Goal: Book appointment/travel/reservation

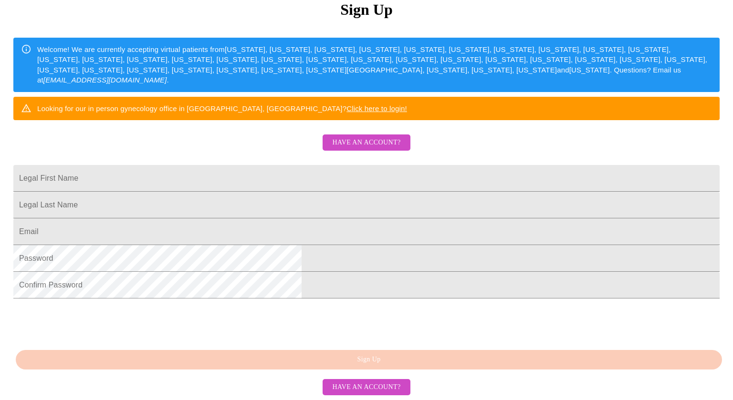
scroll to position [204, 0]
click at [283, 165] on input "Legal First Name" at bounding box center [366, 178] width 706 height 27
type input "[PERSON_NAME]"
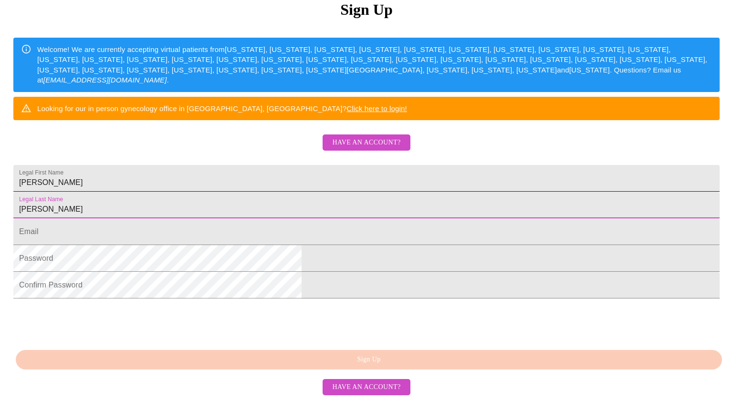
type input "[PERSON_NAME]"
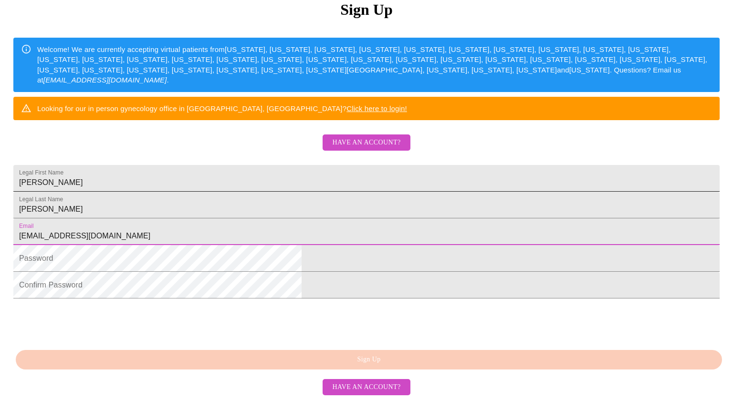
type input "[EMAIL_ADDRESS][DOMAIN_NAME]"
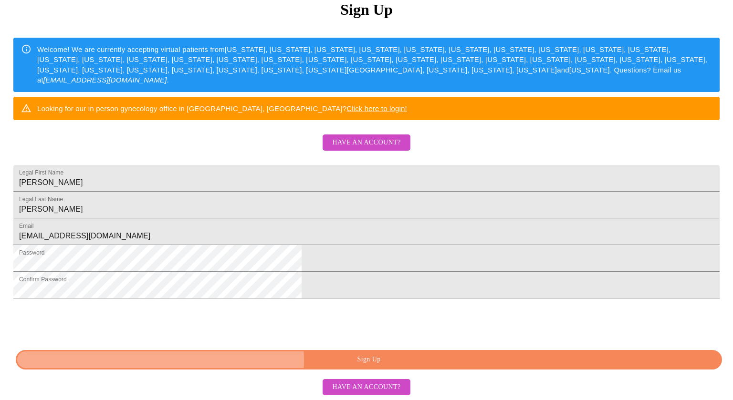
click at [365, 361] on span "Sign Up" at bounding box center [369, 360] width 684 height 12
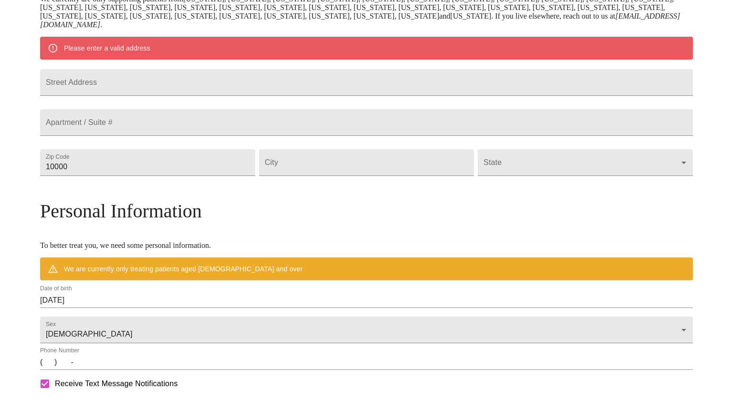
scroll to position [167, 0]
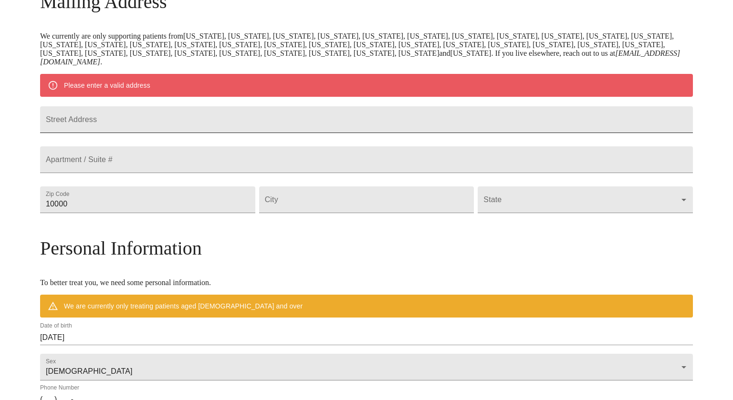
click at [168, 125] on input "Street Address" at bounding box center [366, 119] width 652 height 27
type input "[STREET_ADDRESS]"
type input "45255"
type input "[GEOGRAPHIC_DATA]"
click at [602, 228] on body "MyMenopauseRx Welcome to MyMenopauseRx Since it's your first time here, you'll …" at bounding box center [366, 213] width 725 height 752
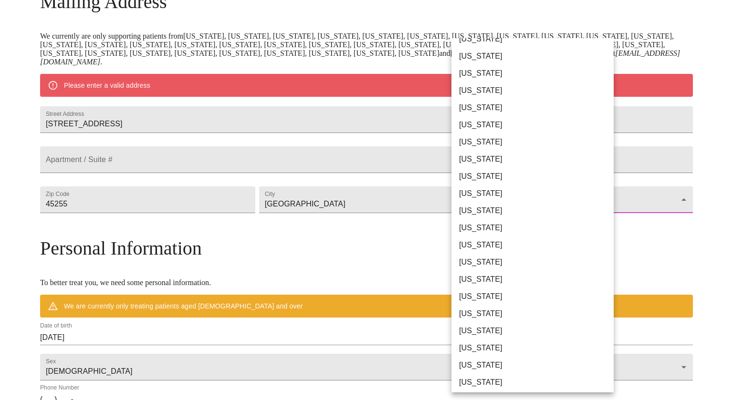
scroll to position [355, 0]
click at [462, 280] on li "[US_STATE]" at bounding box center [532, 278] width 162 height 17
type input "[US_STATE]"
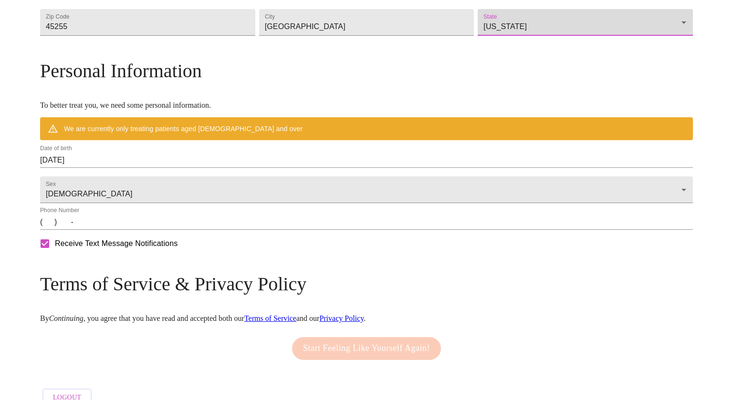
scroll to position [320, 0]
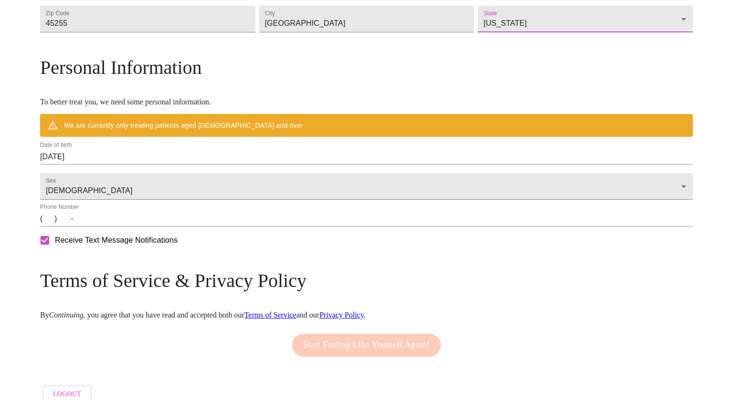
click at [165, 165] on input "[DATE]" at bounding box center [366, 156] width 652 height 15
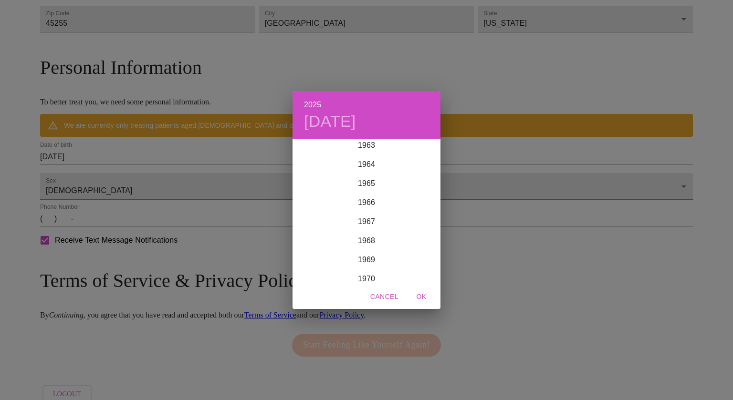
scroll to position [1224, 0]
click at [371, 187] on div "1965" at bounding box center [366, 184] width 148 height 19
click at [317, 269] on div "Oct" at bounding box center [316, 265] width 49 height 36
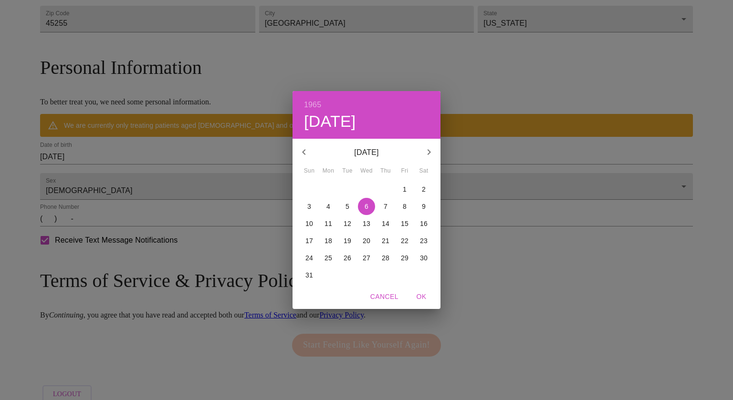
click at [409, 242] on span "22" at bounding box center [404, 241] width 17 height 10
click at [423, 294] on span "OK" at bounding box center [421, 297] width 23 height 12
type input "[DATE]"
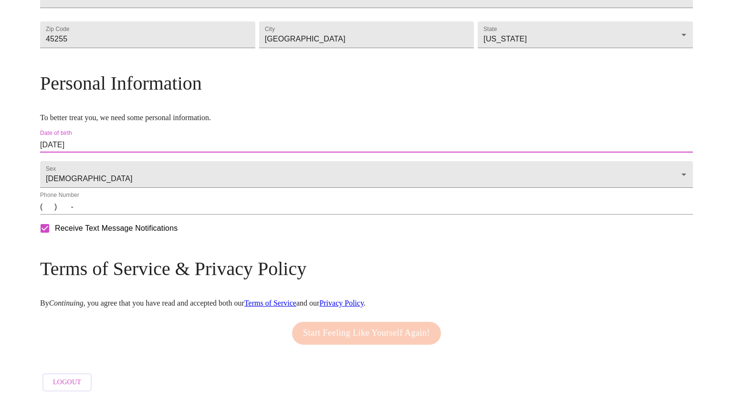
click at [124, 215] on input "(   )    -" at bounding box center [366, 206] width 652 height 15
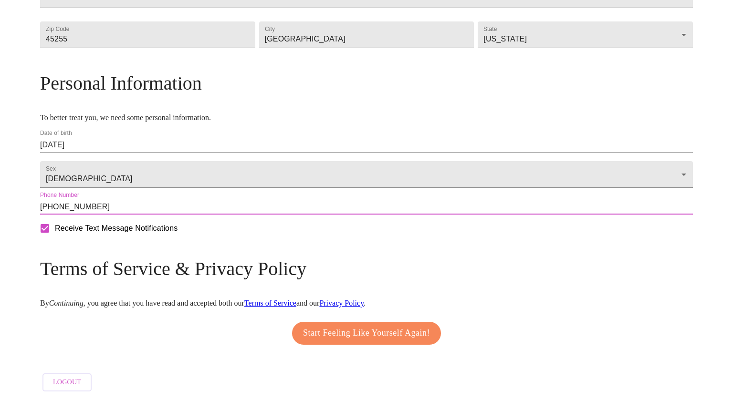
scroll to position [333, 0]
type input "[PHONE_NUMBER]"
click at [380, 330] on span "Start Feeling Like Yourself Again!" at bounding box center [366, 333] width 127 height 15
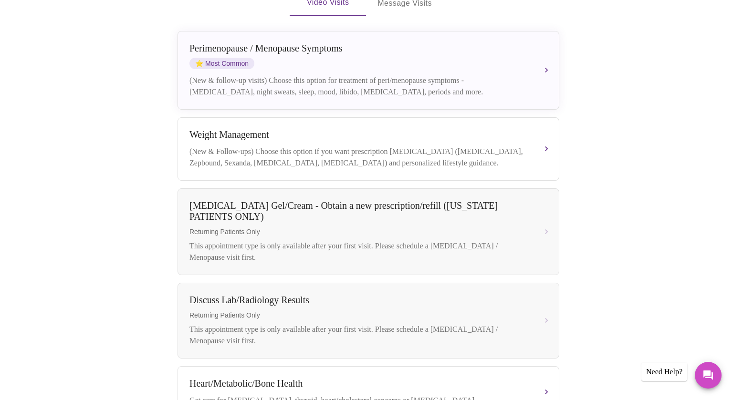
scroll to position [220, 0]
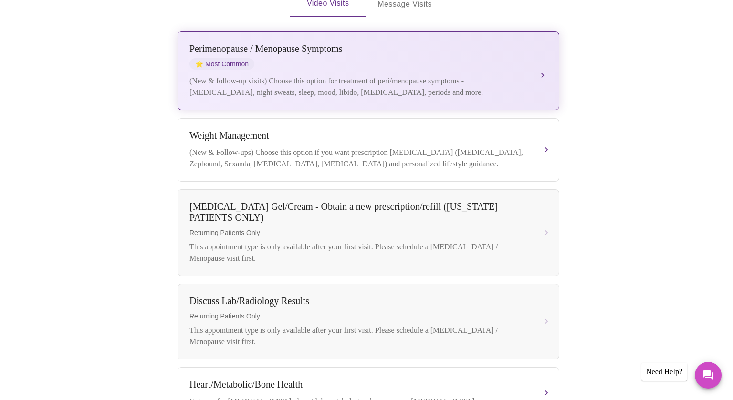
click at [471, 54] on div "[MEDICAL_DATA] / Menopause Symptoms ⭐ Most Common" at bounding box center [358, 56] width 339 height 26
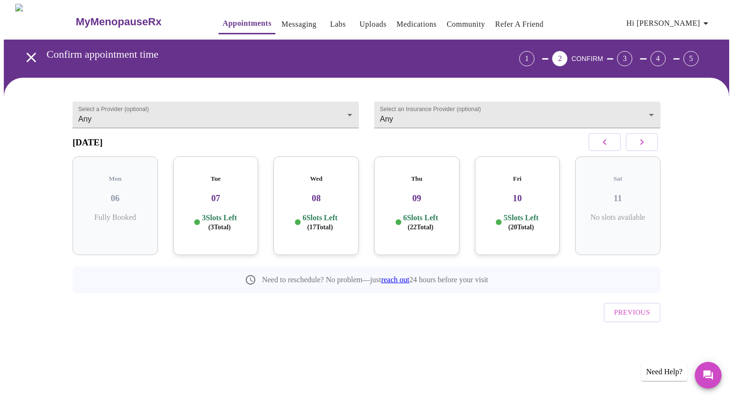
click at [314, 213] on p "6 Slots Left ( 17 Total)" at bounding box center [319, 222] width 35 height 19
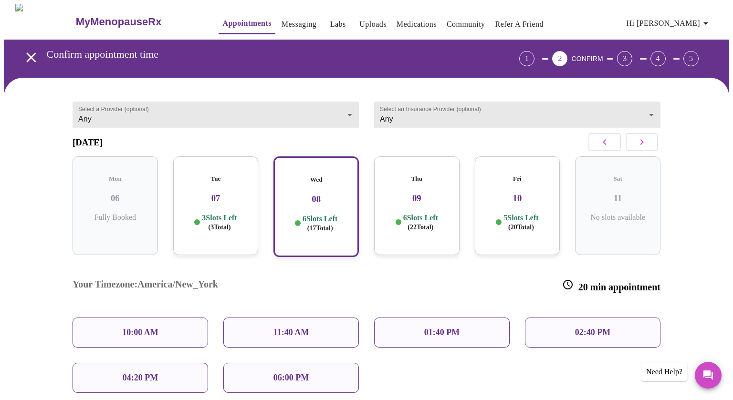
click at [137, 328] on p "10:00 AM" at bounding box center [140, 333] width 36 height 10
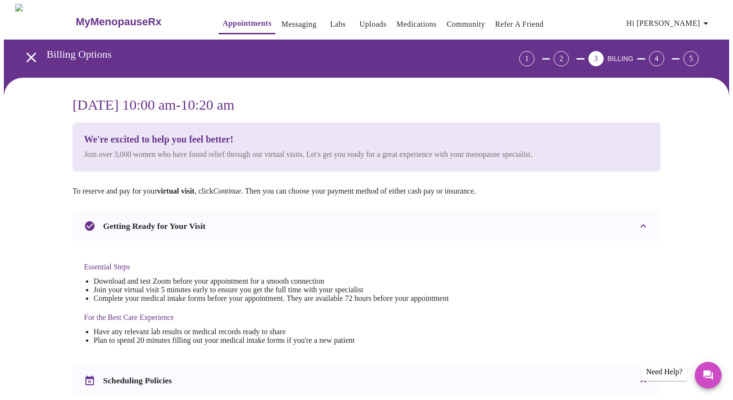
click at [25, 146] on div "[DATE] 10:00 am - 10:20 am We're excited to help you feel better! Join over 3,0…" at bounding box center [366, 378] width 725 height 600
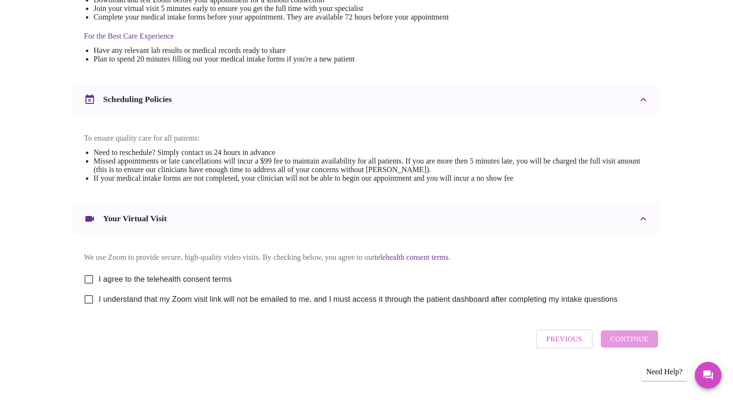
scroll to position [290, 0]
click at [88, 276] on input "I agree to the telehealth consent terms" at bounding box center [89, 279] width 20 height 20
checkbox input "true"
click at [88, 300] on input "I understand that my Zoom visit link will not be emailed to me, and I must acce…" at bounding box center [89, 299] width 20 height 20
checkbox input "true"
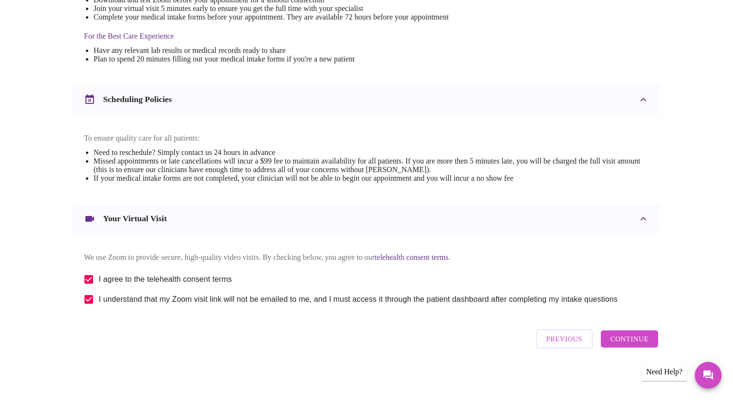
click at [636, 345] on span "Continue" at bounding box center [629, 339] width 38 height 12
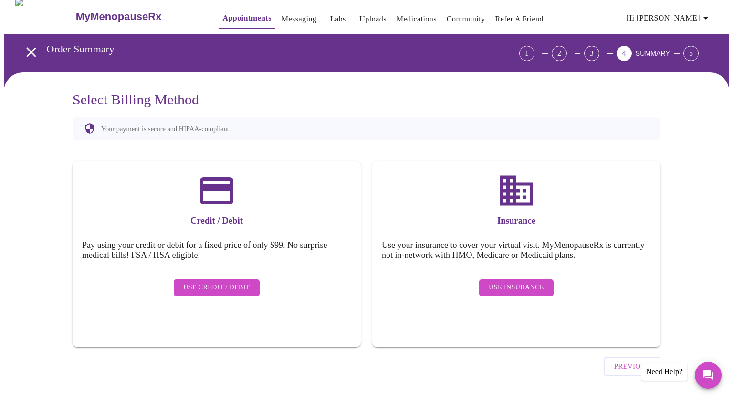
click at [510, 282] on span "Use Insurance" at bounding box center [515, 288] width 55 height 12
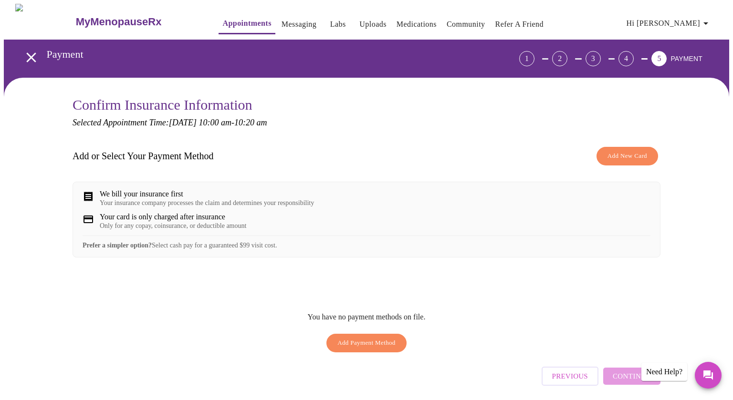
click at [627, 156] on span "Add New Card" at bounding box center [627, 156] width 40 height 11
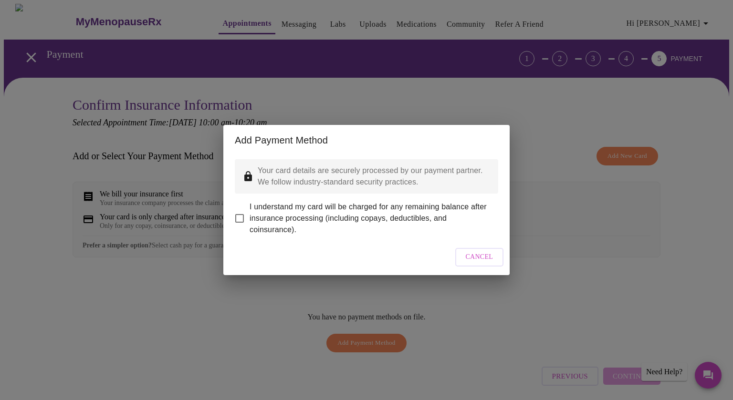
click at [239, 213] on input "I understand my card will be charged for any remaining balance after insurance …" at bounding box center [239, 218] width 20 height 20
checkbox input "true"
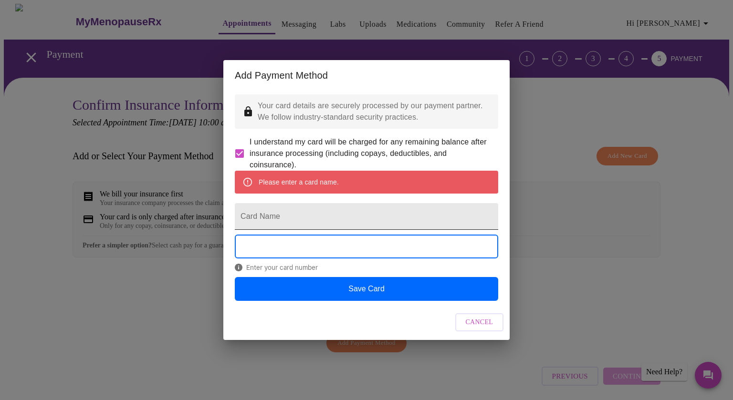
click at [252, 218] on input "Card Name" at bounding box center [366, 216] width 263 height 27
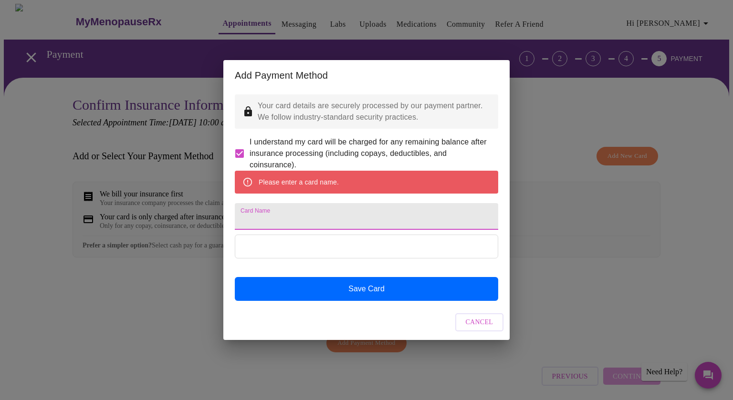
click at [272, 220] on input "Card Name" at bounding box center [366, 216] width 263 height 27
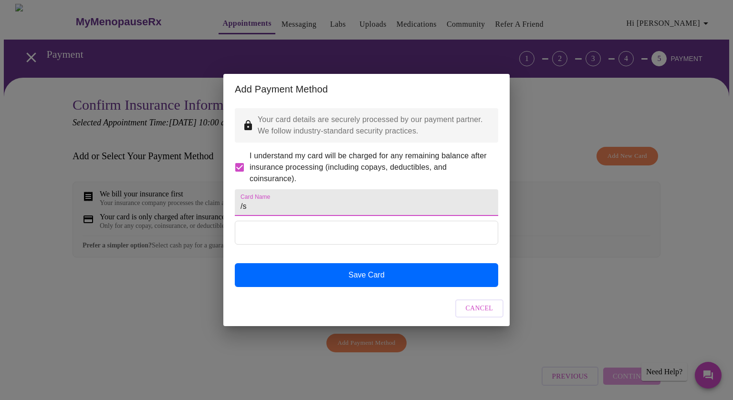
type input "/"
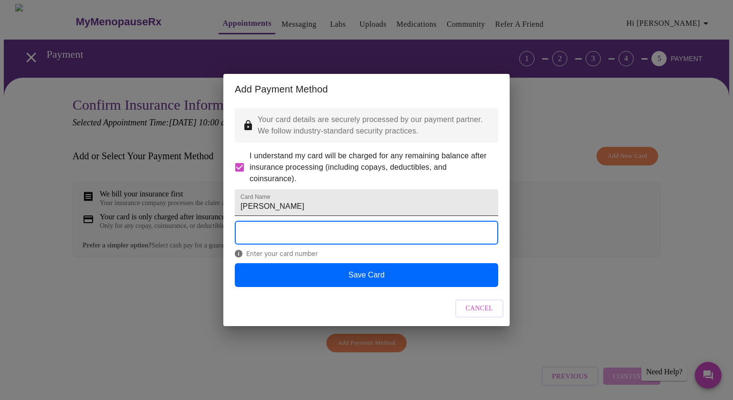
click at [263, 208] on input "[PERSON_NAME]" at bounding box center [366, 202] width 263 height 27
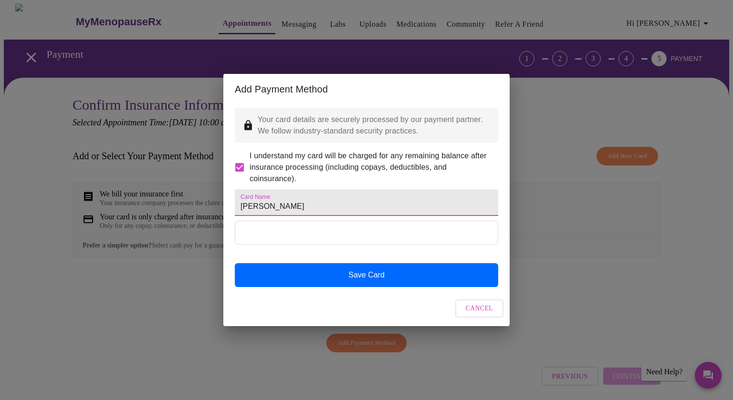
type input "[PERSON_NAME]"
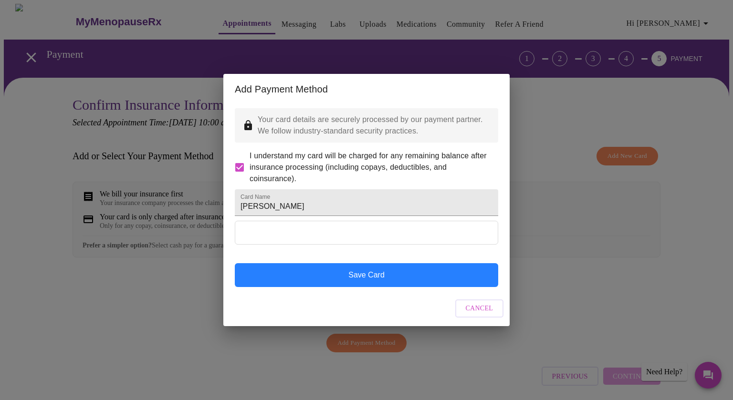
click at [380, 286] on button "Save Card" at bounding box center [366, 275] width 263 height 24
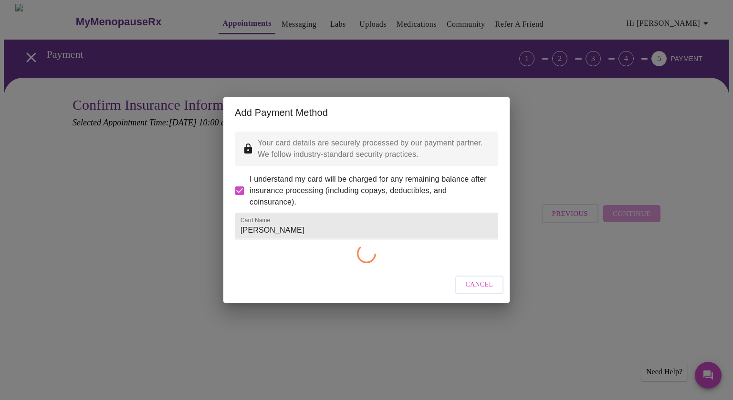
checkbox input "false"
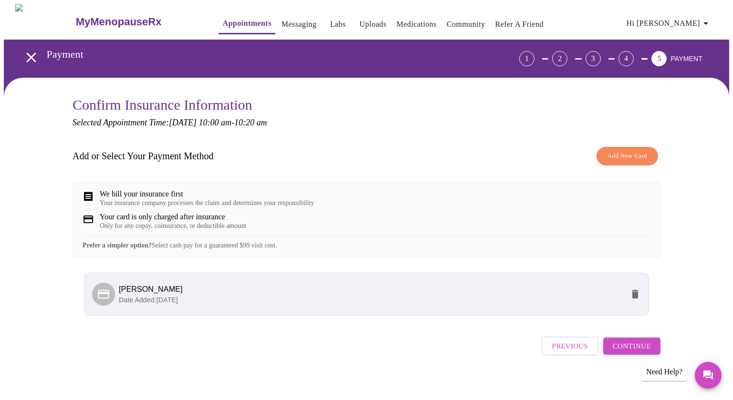
click at [630, 352] on span "Continue" at bounding box center [631, 346] width 38 height 12
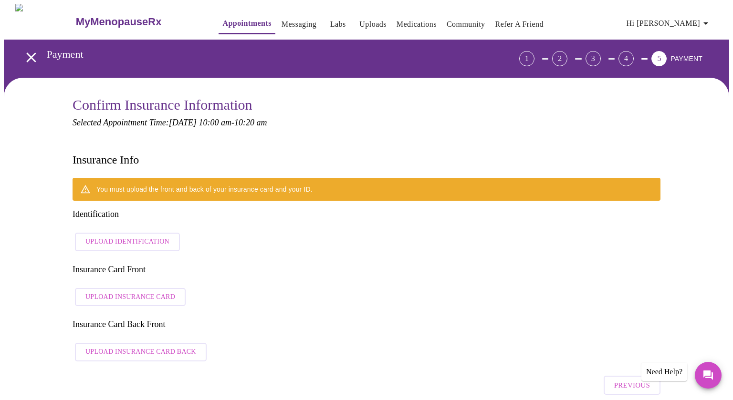
click at [117, 236] on span "Upload Identification" at bounding box center [127, 242] width 84 height 12
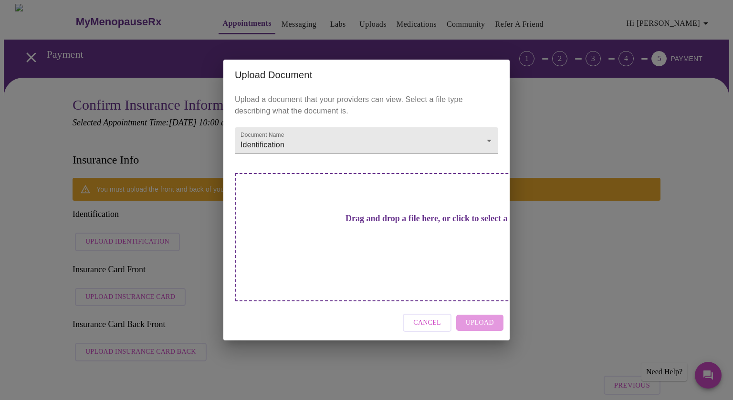
click at [485, 307] on div "Cancel Upload" at bounding box center [366, 323] width 286 height 36
click at [366, 217] on div "Drag and drop a file here, or click to select a file" at bounding box center [433, 237] width 397 height 128
click at [360, 224] on h3 "Drag and drop a file here, or click to select a file" at bounding box center [432, 219] width 263 height 10
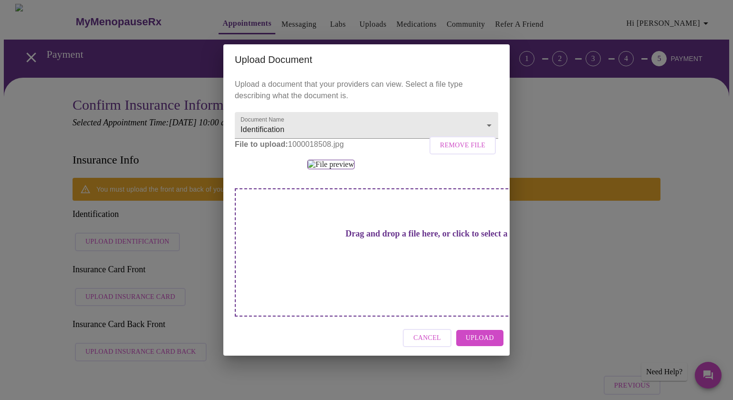
click at [454, 140] on span "Remove File" at bounding box center [462, 146] width 45 height 12
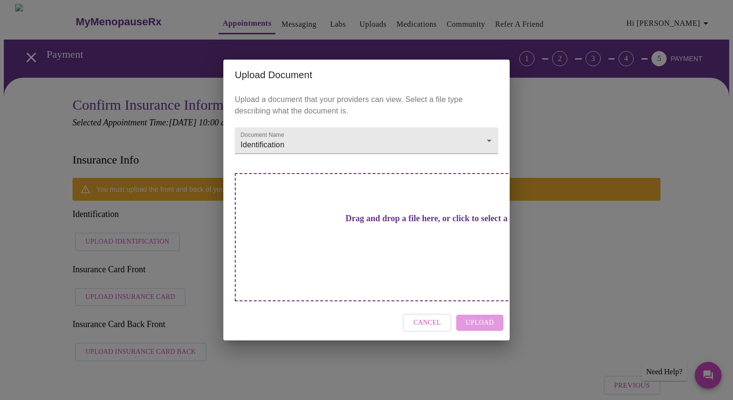
click at [484, 306] on div "Cancel Upload" at bounding box center [366, 323] width 286 height 36
click at [400, 224] on h3 "Drag and drop a file here, or click to select a file" at bounding box center [432, 219] width 263 height 10
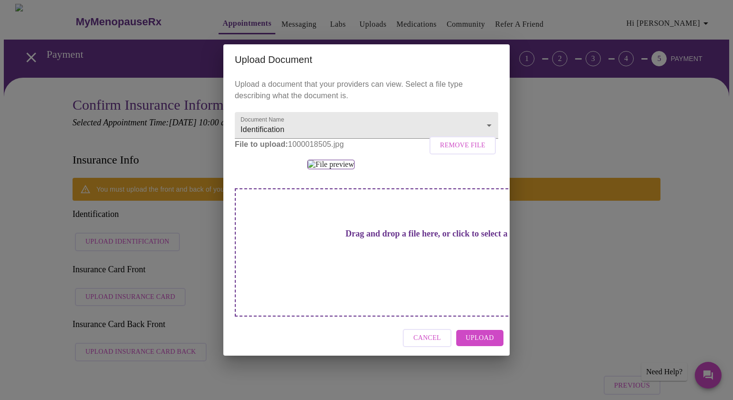
click at [352, 317] on div "Drag and drop a file here, or click to select a file" at bounding box center [433, 252] width 397 height 128
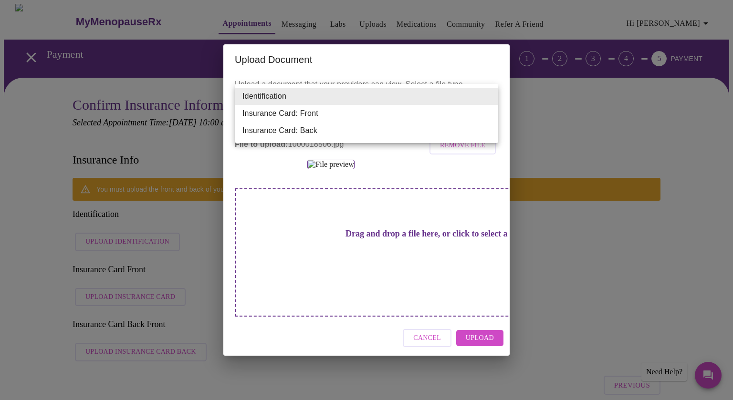
click at [279, 114] on li "Insurance Card: Front" at bounding box center [366, 113] width 263 height 17
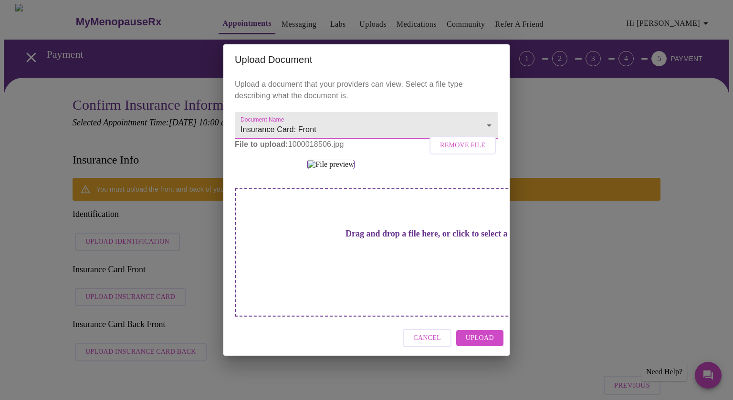
click at [356, 239] on h3 "Drag and drop a file here, or click to select a file" at bounding box center [432, 234] width 263 height 10
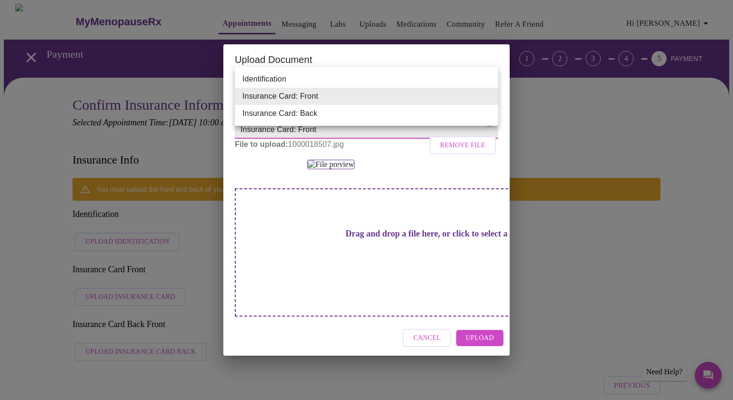
click at [323, 113] on li "Insurance Card: Back" at bounding box center [366, 113] width 263 height 17
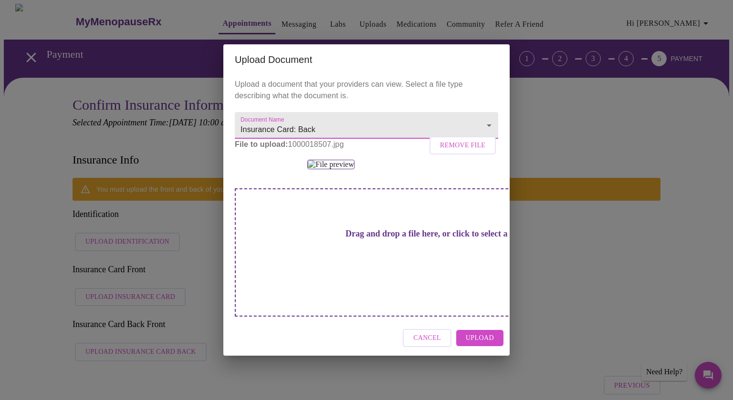
click at [352, 239] on h3 "Drag and drop a file here, or click to select a file" at bounding box center [432, 234] width 263 height 10
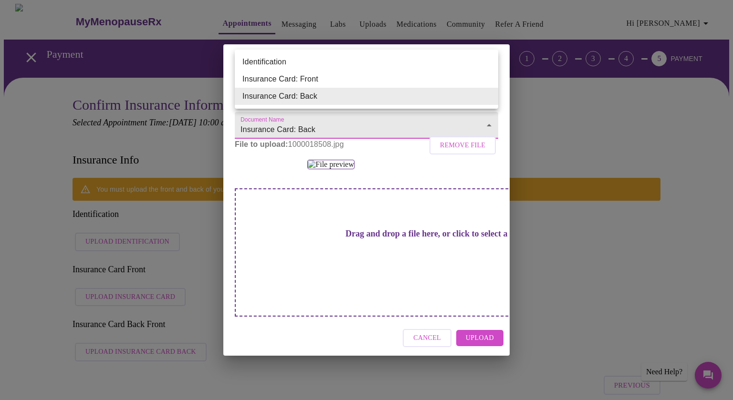
click at [253, 62] on li "Identification" at bounding box center [366, 61] width 263 height 17
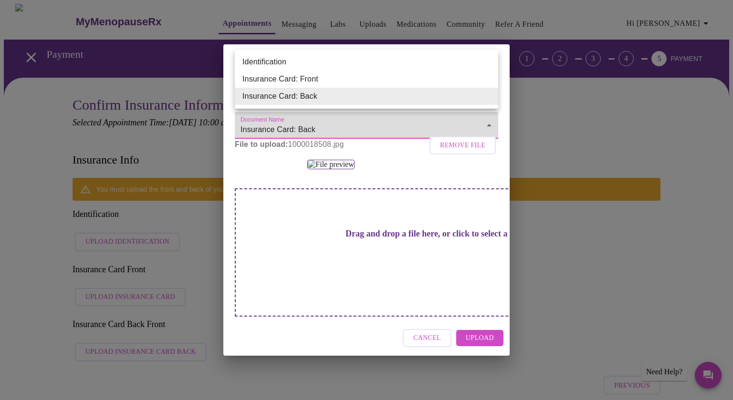
type input "Identification"
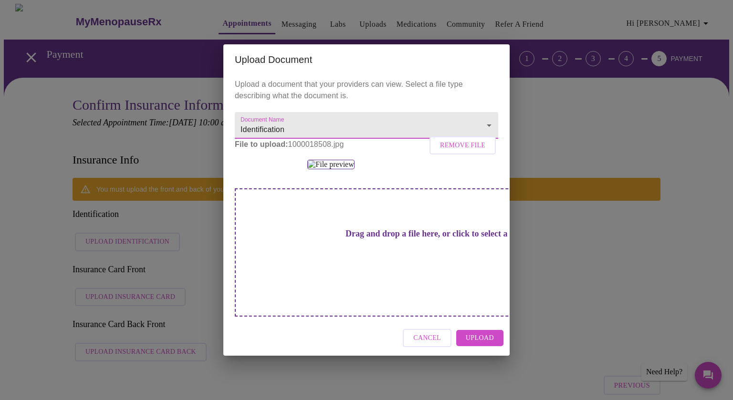
click at [343, 239] on h3 "Drag and drop a file here, or click to select a file" at bounding box center [432, 234] width 263 height 10
click at [484, 344] on span "Upload" at bounding box center [479, 338] width 28 height 12
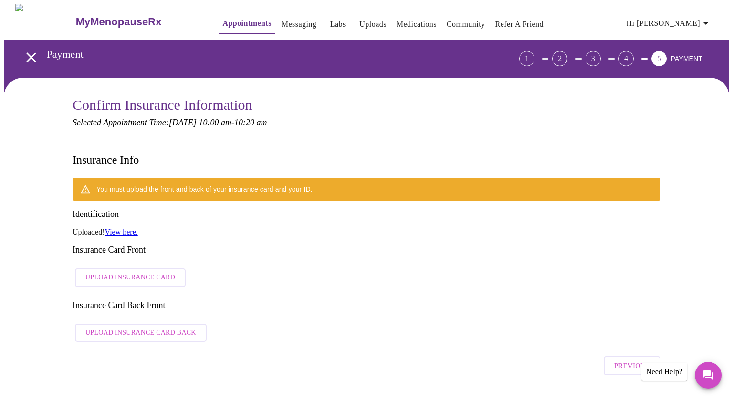
click at [126, 228] on link "View here." at bounding box center [121, 232] width 33 height 8
click at [130, 272] on span "Upload Insurance Card" at bounding box center [130, 278] width 90 height 12
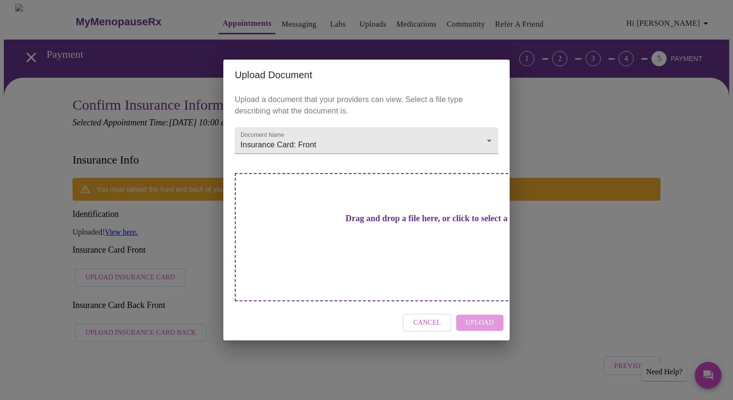
click at [373, 224] on h3 "Drag and drop a file here, or click to select a file" at bounding box center [432, 219] width 263 height 10
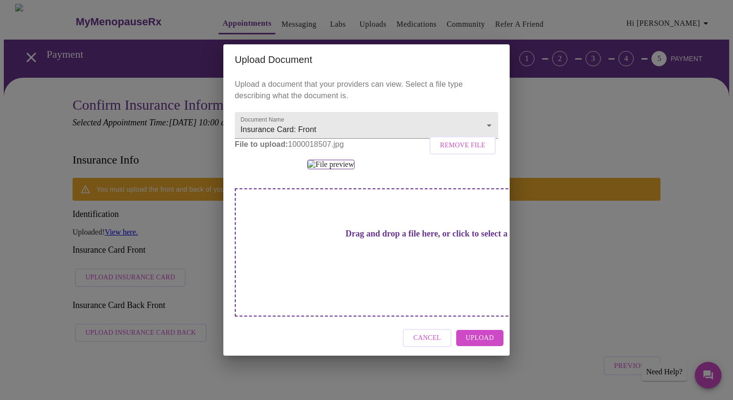
click at [473, 344] on span "Upload" at bounding box center [479, 338] width 28 height 12
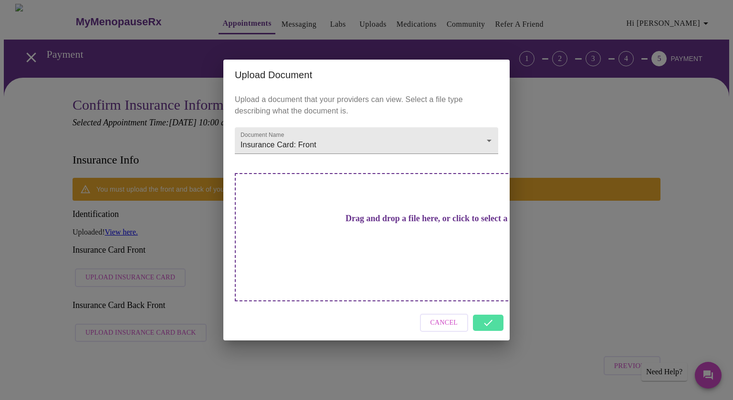
click at [490, 309] on div "Cancel" at bounding box center [366, 323] width 286 height 36
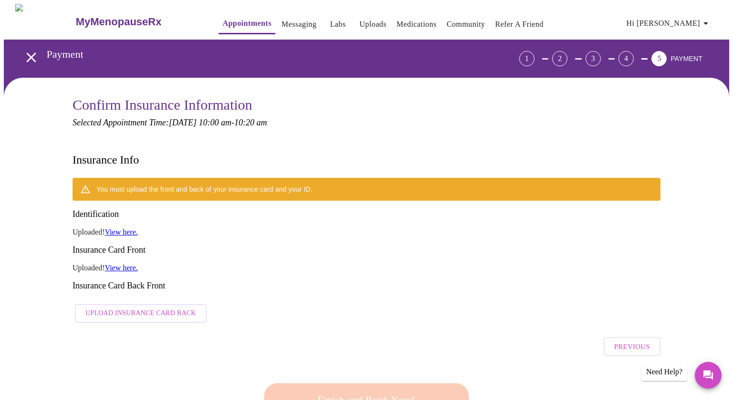
click at [490, 328] on div "Previous" at bounding box center [366, 344] width 588 height 33
click at [129, 308] on span "Upload Insurance Card Back" at bounding box center [140, 314] width 111 height 12
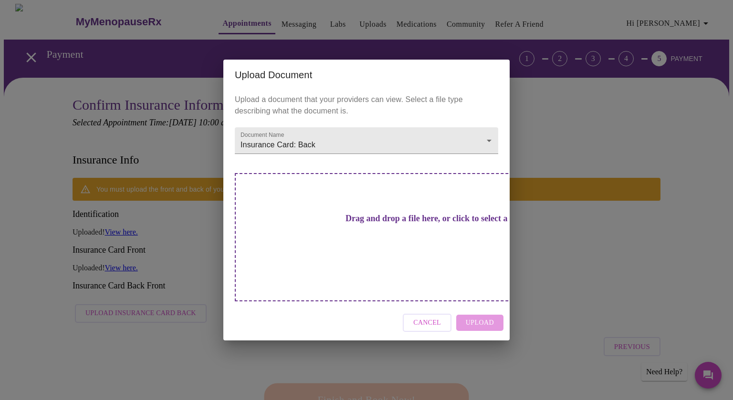
click at [377, 224] on h3 "Drag and drop a file here, or click to select a file" at bounding box center [432, 219] width 263 height 10
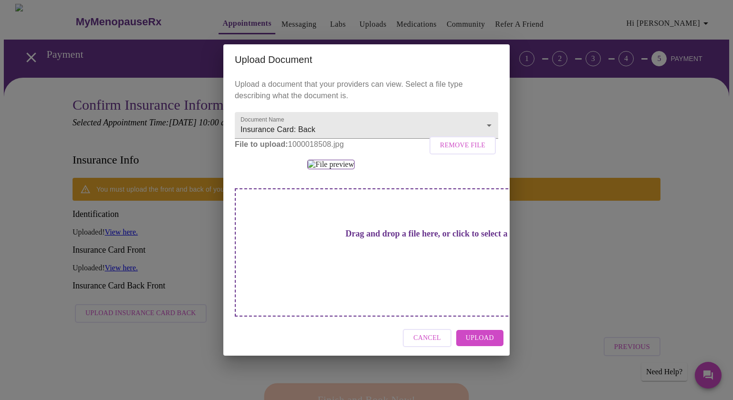
click at [473, 344] on span "Upload" at bounding box center [479, 338] width 28 height 12
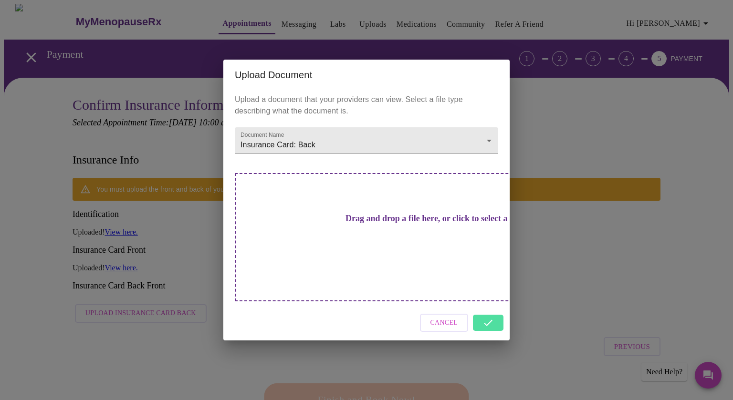
click at [493, 305] on div "Cancel" at bounding box center [366, 323] width 286 height 36
click at [486, 307] on div "Cancel" at bounding box center [366, 323] width 286 height 36
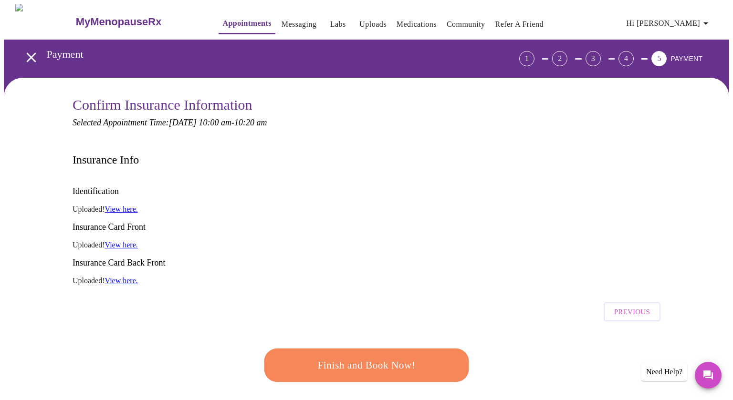
click at [361, 357] on span "Finish and Book Now!" at bounding box center [366, 366] width 177 height 18
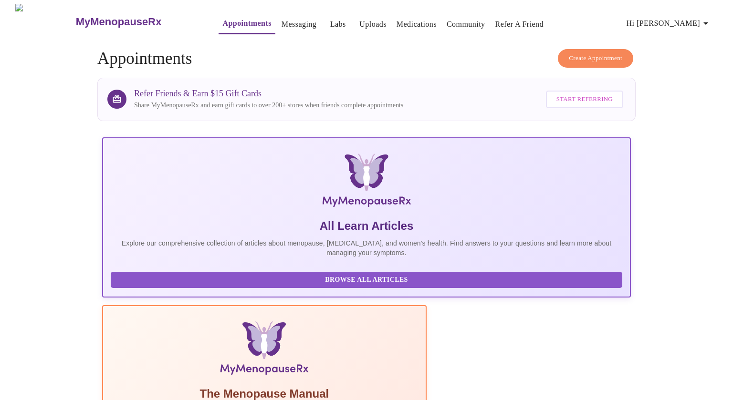
click at [4, 253] on div at bounding box center [5, 200] width 10 height 400
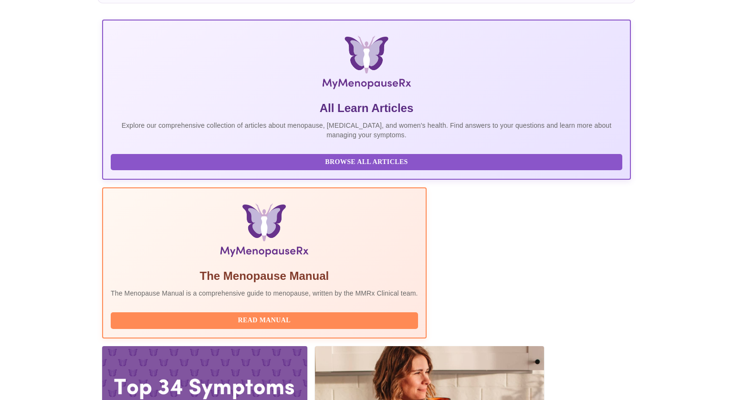
scroll to position [120, 0]
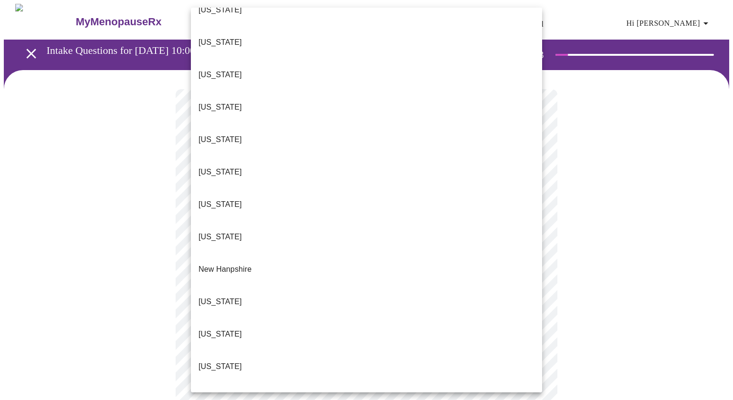
scroll to position [664, 0]
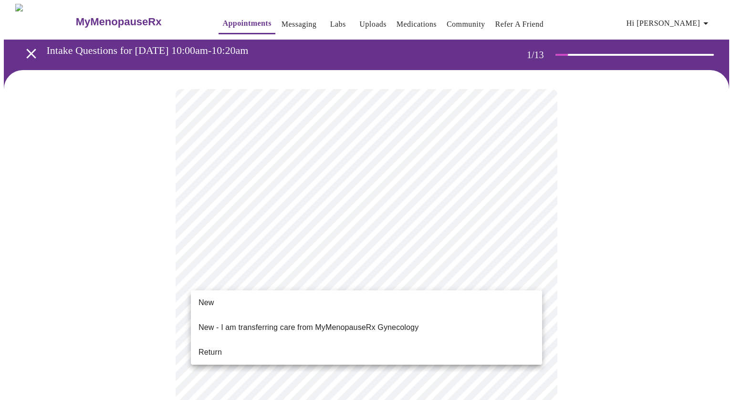
click at [216, 307] on li "New" at bounding box center [366, 302] width 351 height 17
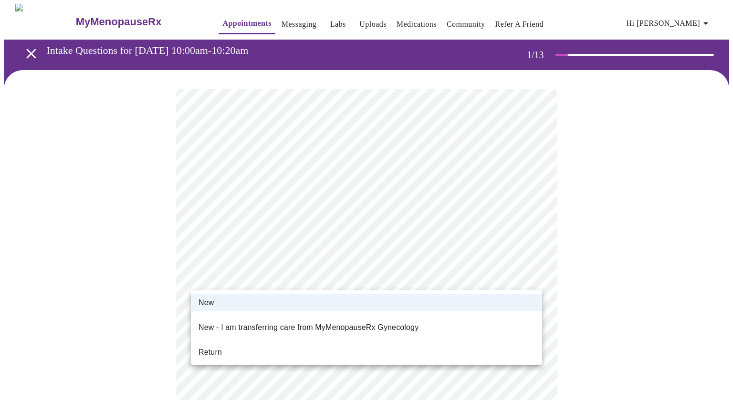
click at [399, 281] on div at bounding box center [366, 200] width 733 height 400
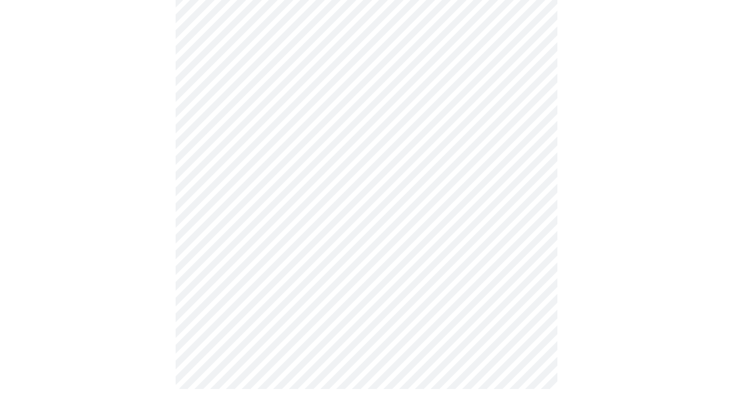
scroll to position [456, 0]
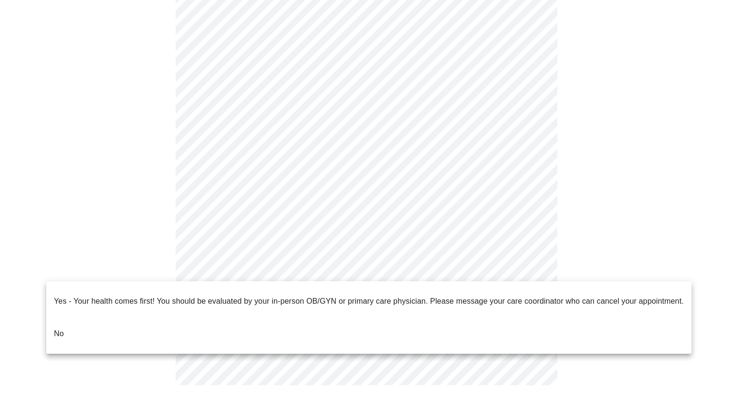
click at [65, 318] on li "No" at bounding box center [368, 334] width 645 height 32
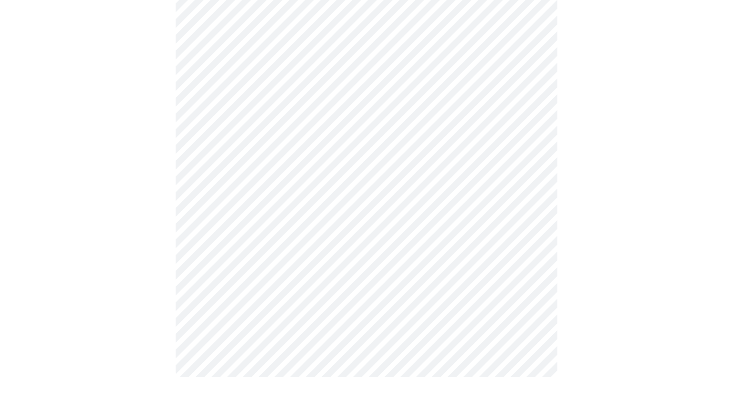
scroll to position [0, 0]
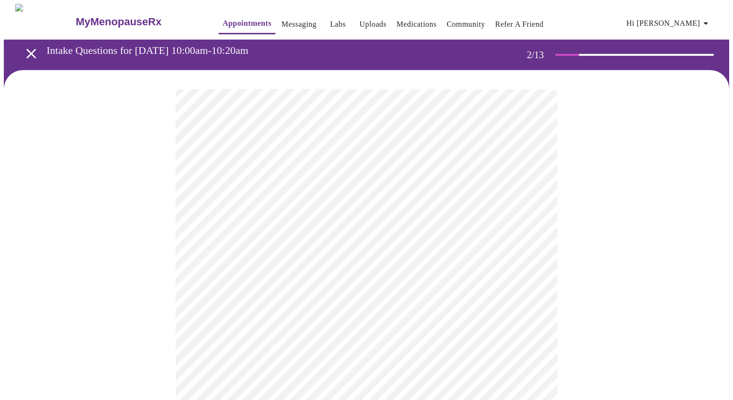
click at [531, 195] on body "MyMenopauseRx Appointments Messaging Labs Uploads Medications Community Refer a…" at bounding box center [366, 290] width 725 height 573
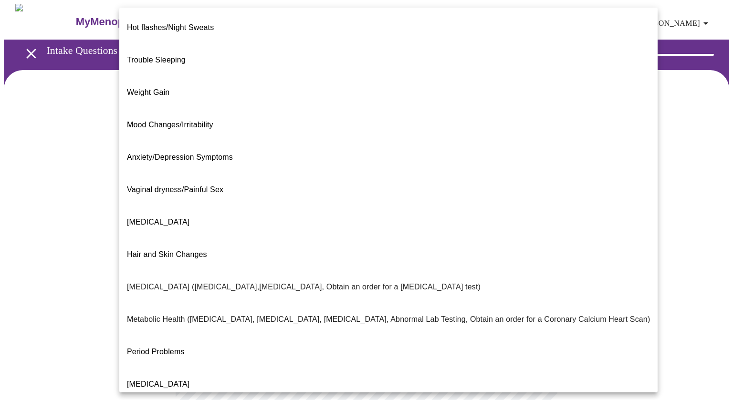
click at [137, 56] on span "Trouble Sleeping" at bounding box center [156, 60] width 59 height 8
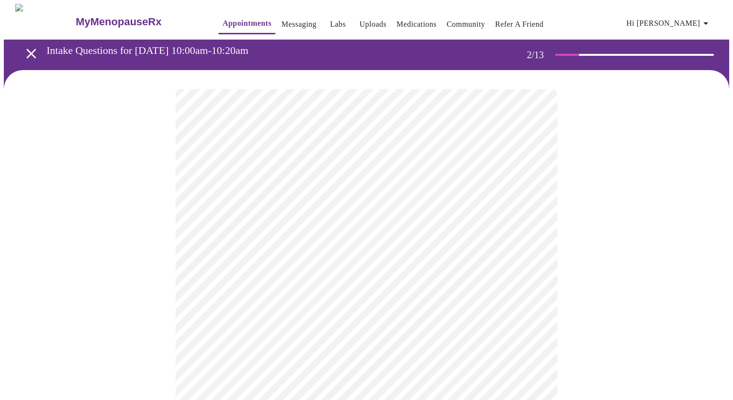
click at [118, 240] on div at bounding box center [366, 320] width 725 height 501
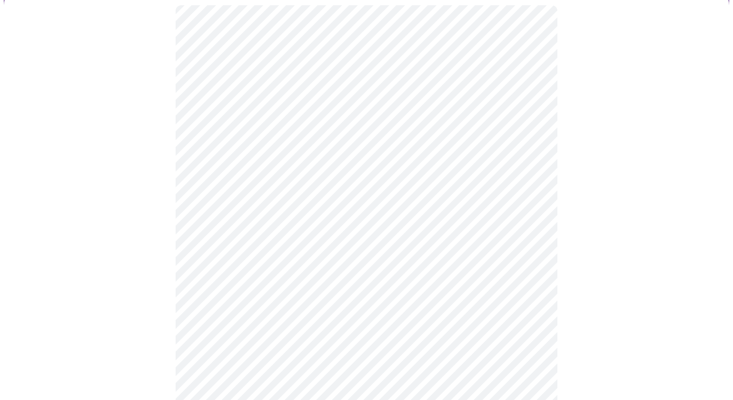
scroll to position [114, 0]
click at [531, 176] on body "MyMenopauseRx Appointments Messaging Labs Uploads Medications Community Refer a…" at bounding box center [366, 172] width 725 height 567
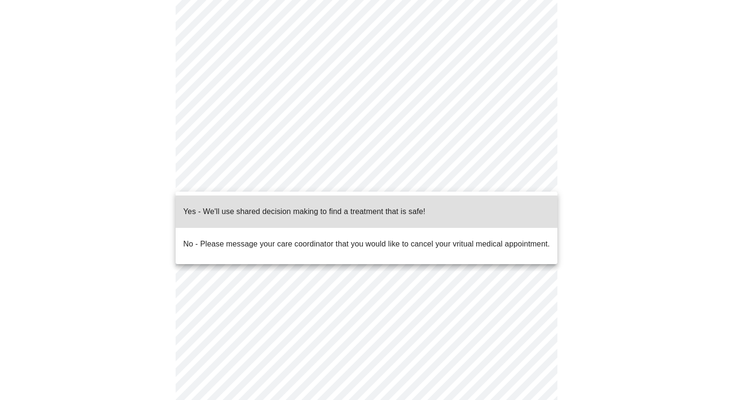
click at [236, 206] on p "Yes - We'll use shared decision making to find a treatment that is safe!" at bounding box center [304, 211] width 242 height 11
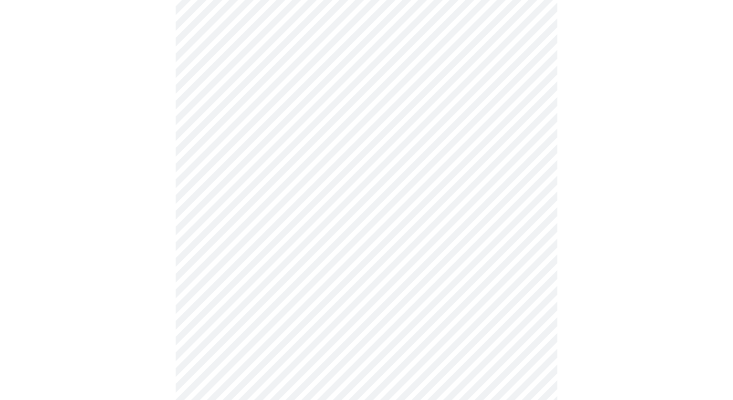
click at [6, 196] on div at bounding box center [5, 200] width 10 height 400
click at [4, 281] on div "MyMenopauseRx Appointments Messaging Labs Uploads Medications Community Refer a…" at bounding box center [366, 133] width 725 height 541
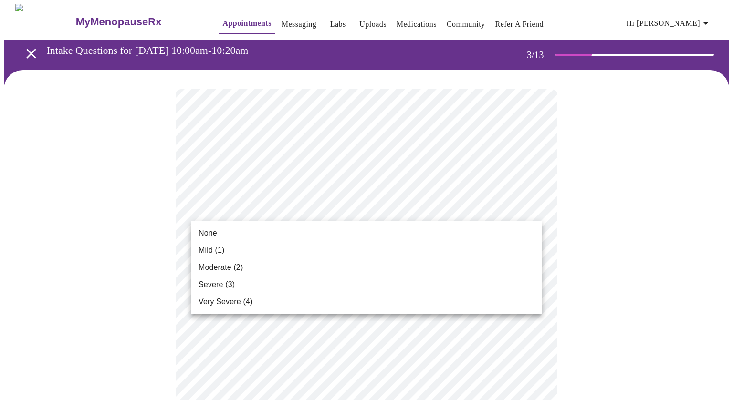
click at [203, 231] on span "None" at bounding box center [207, 232] width 19 height 11
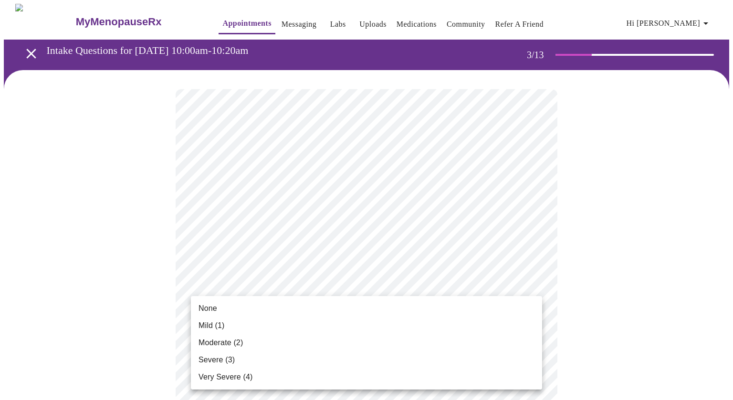
click at [207, 308] on span "None" at bounding box center [207, 308] width 19 height 11
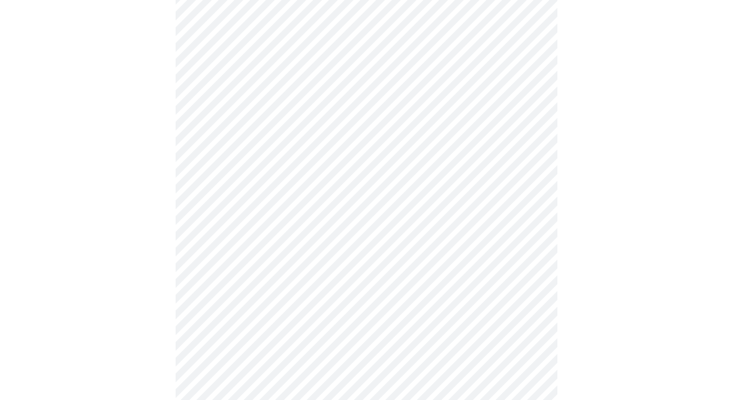
scroll to position [124, 0]
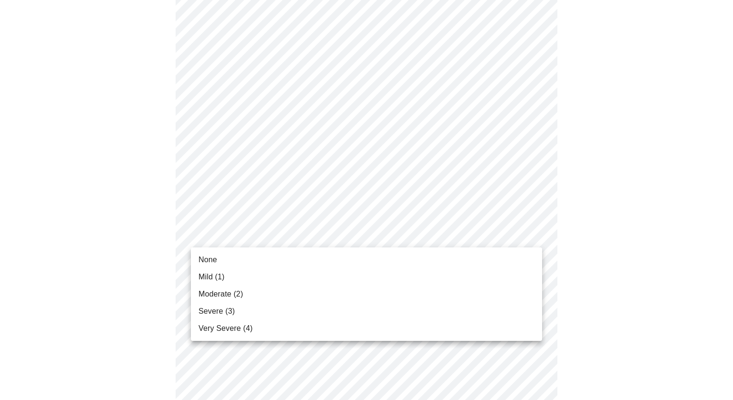
click at [218, 312] on span "Severe (3)" at bounding box center [216, 311] width 36 height 11
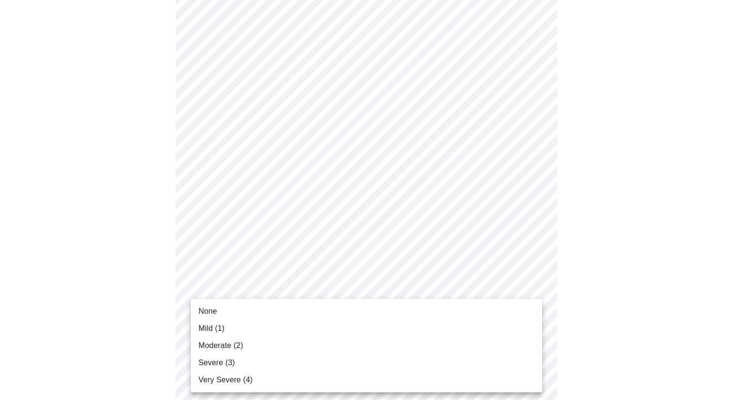
click at [211, 329] on span "Mild (1)" at bounding box center [211, 328] width 26 height 11
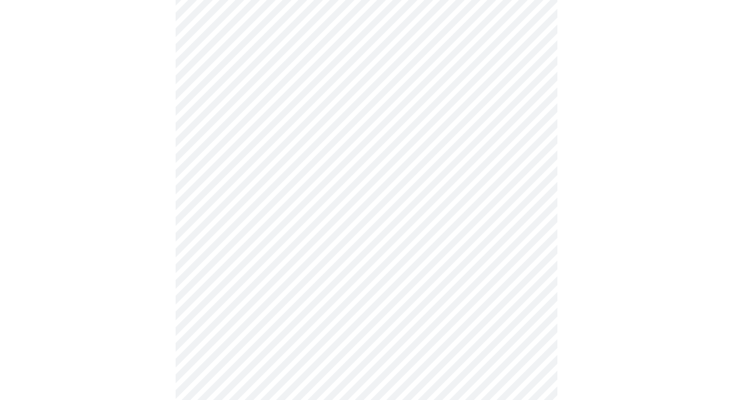
click at [221, 159] on body "MyMenopauseRx Appointments Messaging Labs Uploads Medications Community Refer a…" at bounding box center [366, 275] width 725 height 1215
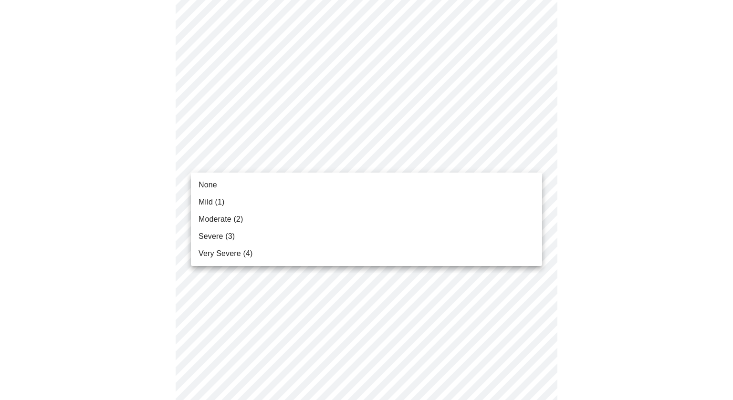
click at [207, 202] on span "Mild (1)" at bounding box center [211, 201] width 26 height 11
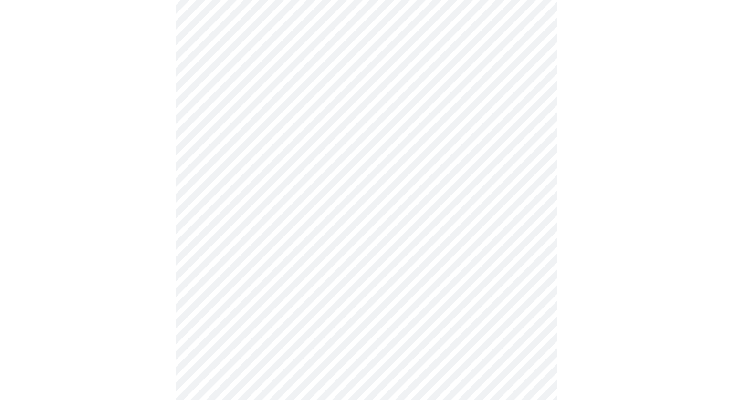
click at [284, 222] on body "MyMenopauseRx Appointments Messaging Labs Uploads Medications Community Refer a…" at bounding box center [366, 268] width 725 height 1201
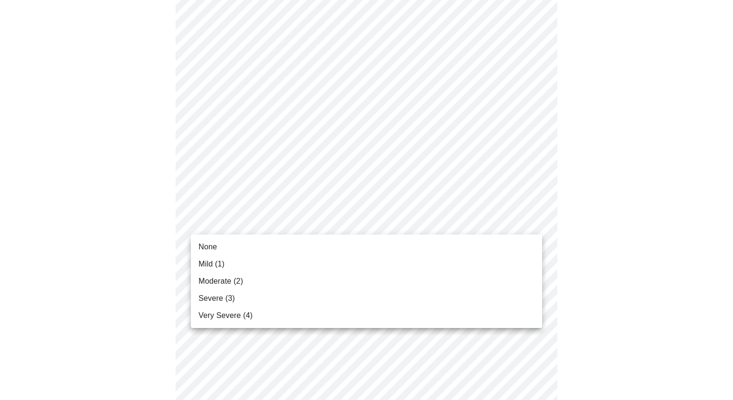
click at [208, 248] on span "None" at bounding box center [207, 246] width 19 height 11
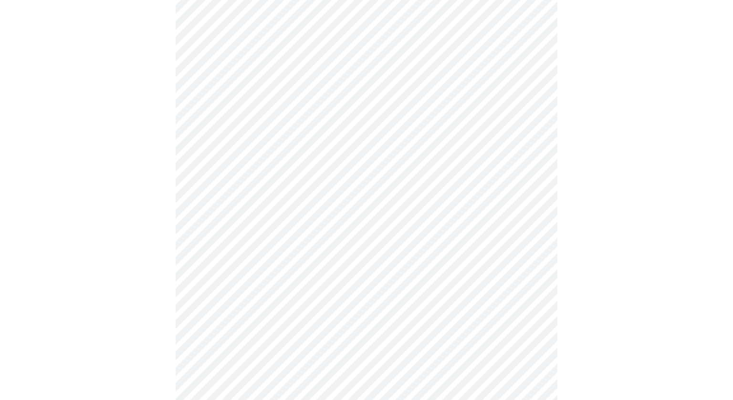
click at [269, 301] on body "MyMenopauseRx Appointments Messaging Labs Uploads Medications Community Refer a…" at bounding box center [366, 262] width 725 height 1188
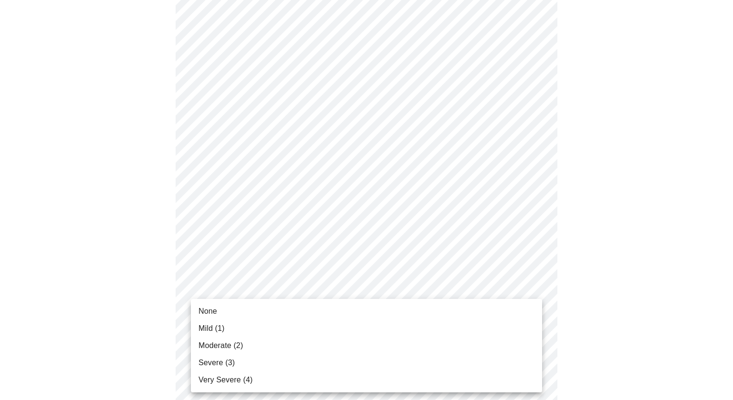
click at [211, 347] on span "Moderate (2)" at bounding box center [220, 345] width 44 height 11
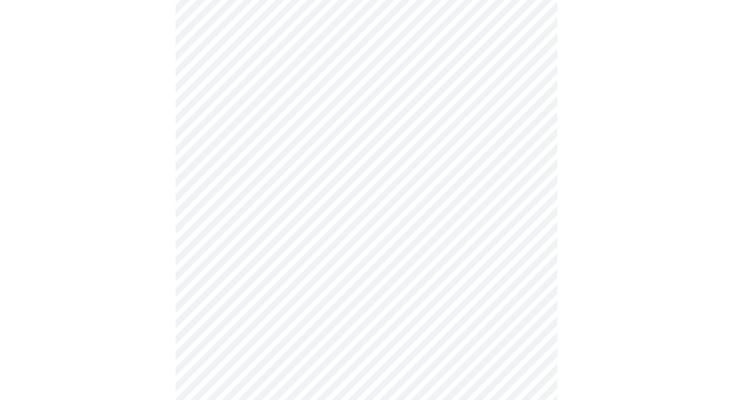
click at [107, 314] on div at bounding box center [366, 288] width 725 height 1108
click at [235, 183] on body "MyMenopauseRx Appointments Messaging Labs Uploads Medications Community Refer a…" at bounding box center [366, 64] width 725 height 1175
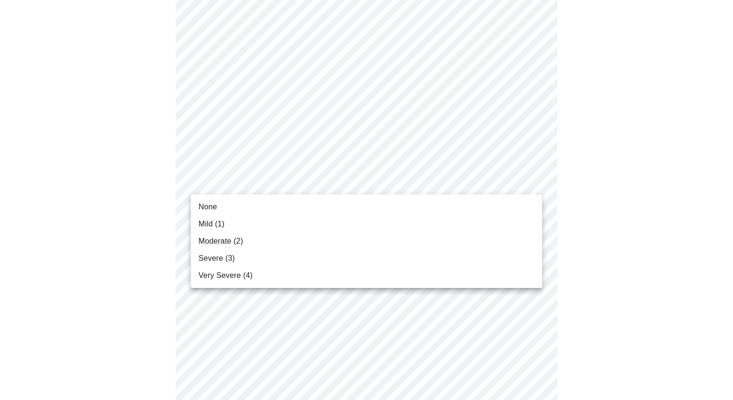
click at [209, 258] on span "Severe (3)" at bounding box center [216, 258] width 36 height 11
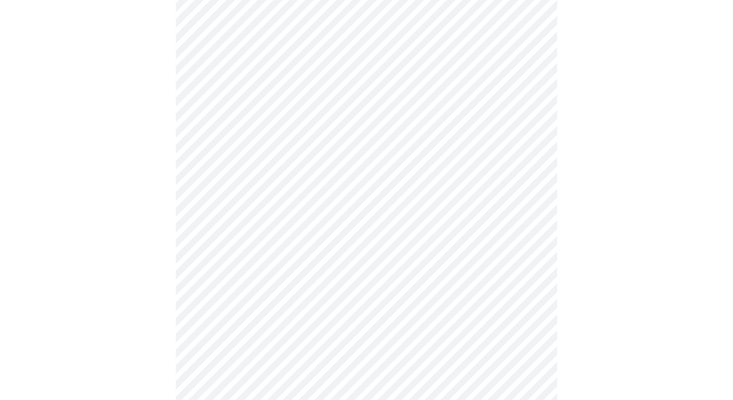
click at [97, 222] on div at bounding box center [366, 91] width 725 height 1095
click at [246, 266] on body "MyMenopauseRx Appointments Messaging Labs Uploads Medications Community Refer a…" at bounding box center [366, 57] width 725 height 1161
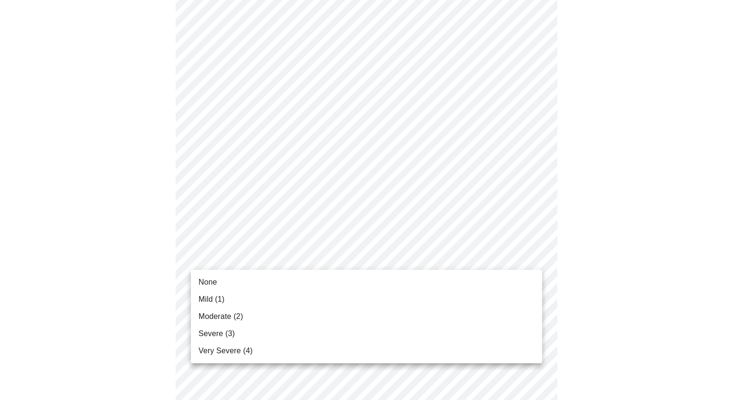
click at [207, 302] on span "Mild (1)" at bounding box center [211, 299] width 26 height 11
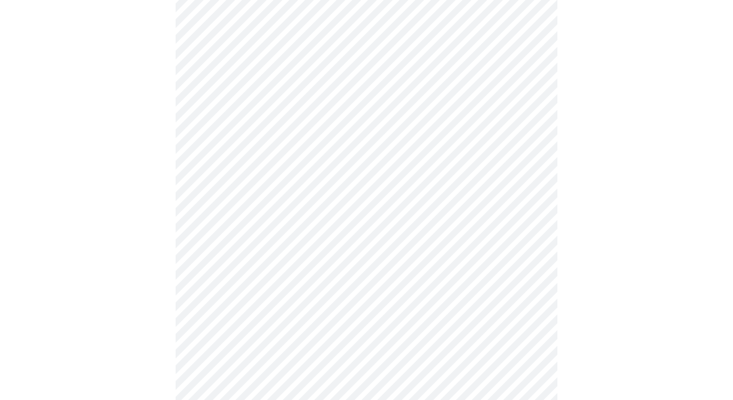
click at [42, 282] on div at bounding box center [366, 85] width 725 height 1082
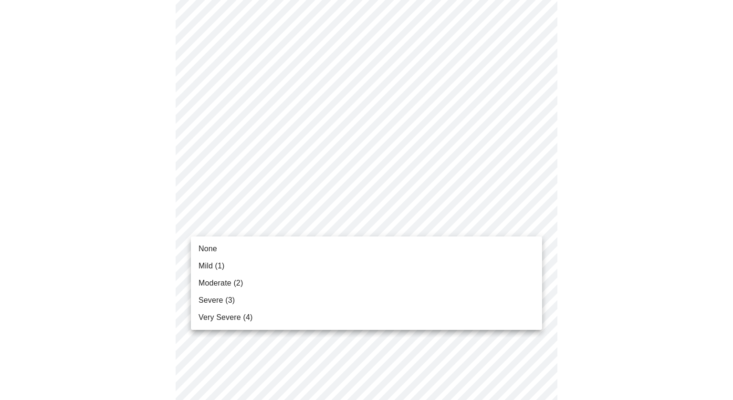
click at [217, 266] on span "Mild (1)" at bounding box center [211, 265] width 26 height 11
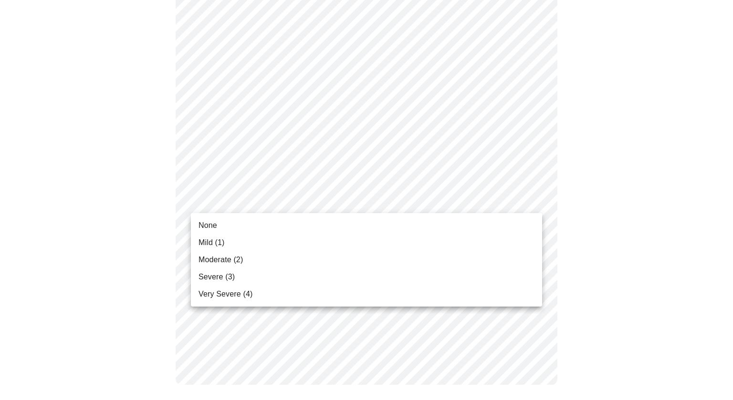
click at [219, 264] on span "Moderate (2)" at bounding box center [220, 259] width 44 height 11
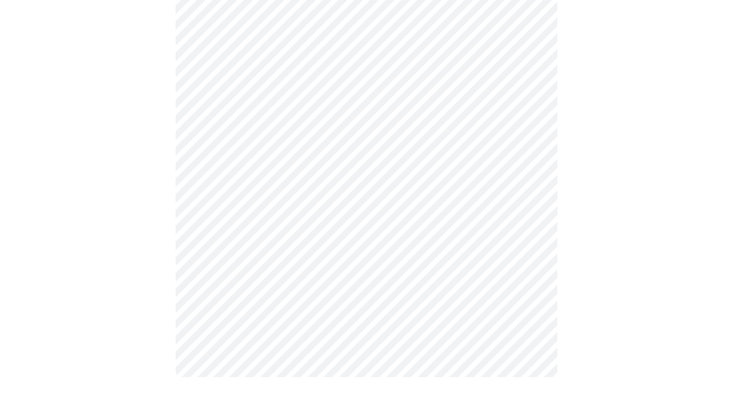
scroll to position [721, 0]
click at [534, 186] on body "MyMenopauseRx Appointments Messaging Labs Uploads Medications Community Refer a…" at bounding box center [366, 72] width 725 height 940
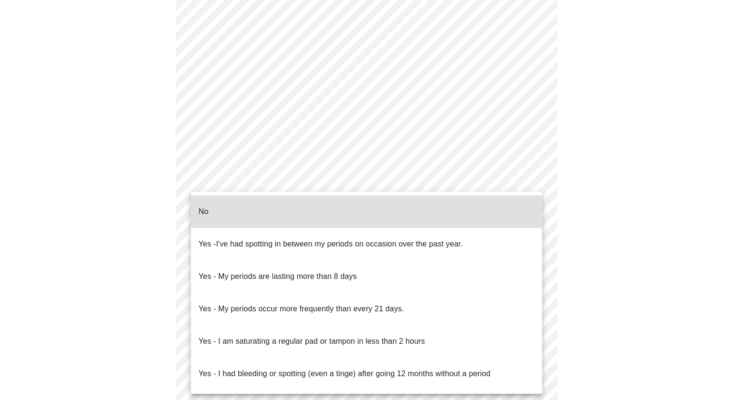
click at [361, 205] on li "No" at bounding box center [366, 212] width 351 height 32
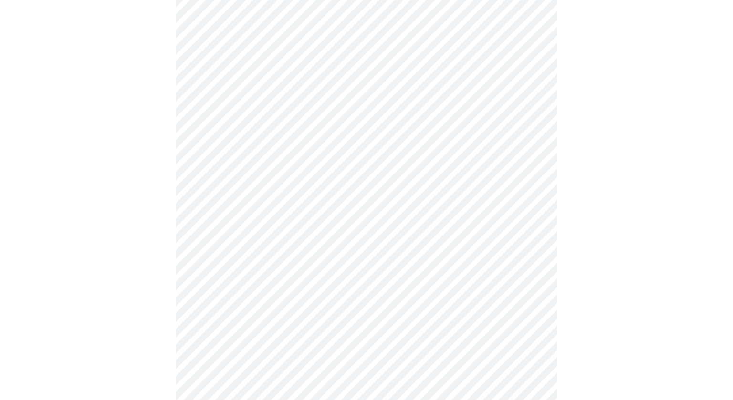
scroll to position [473, 0]
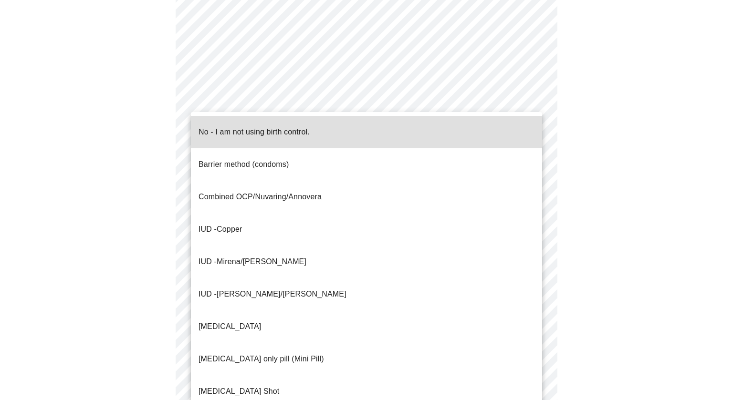
click at [364, 129] on li "No - I am not using birth control." at bounding box center [366, 132] width 351 height 32
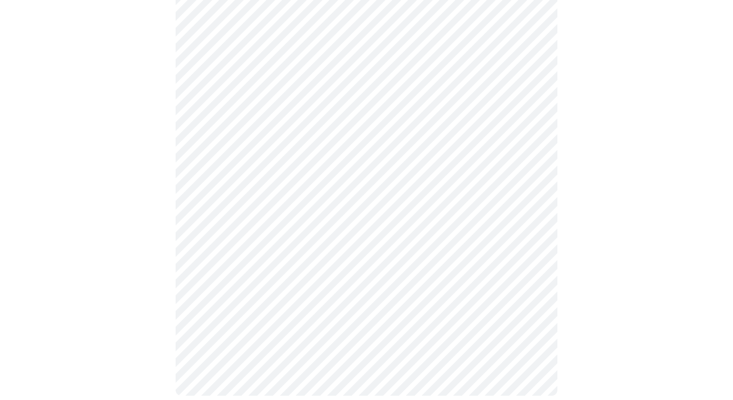
scroll to position [528, 0]
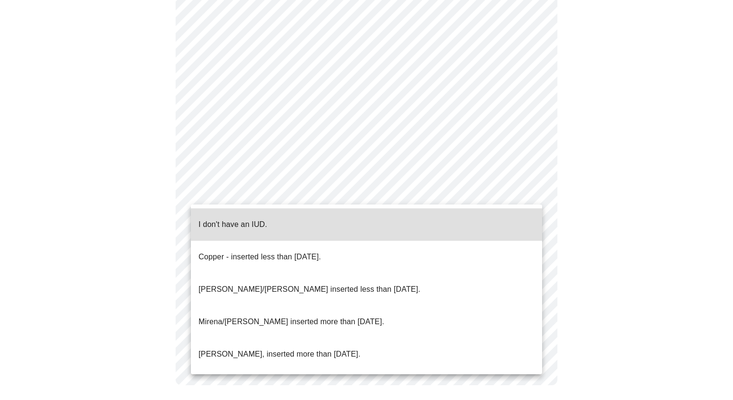
click at [634, 205] on div at bounding box center [366, 200] width 733 height 400
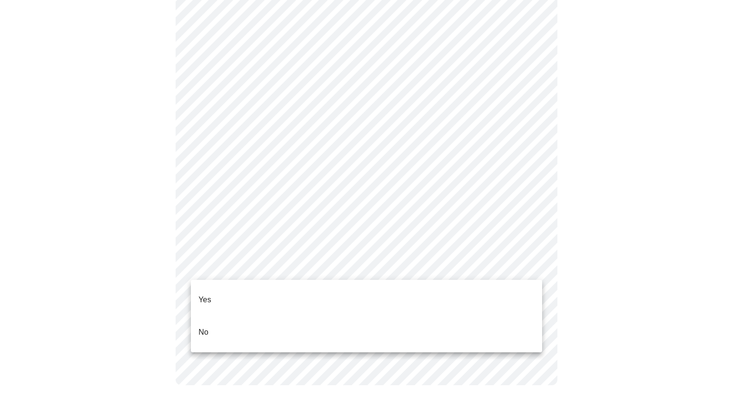
click at [494, 298] on li "Yes" at bounding box center [366, 300] width 351 height 32
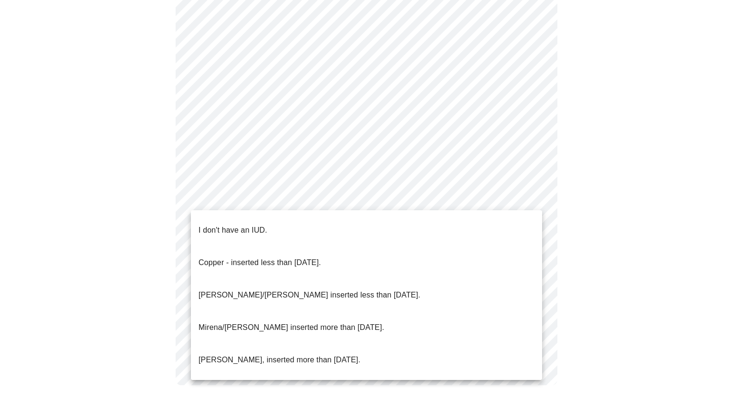
click at [517, 235] on li "I don't have an IUD." at bounding box center [366, 230] width 351 height 32
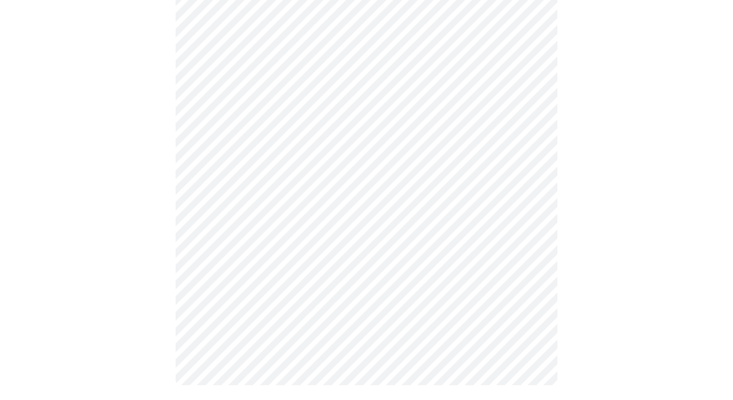
scroll to position [0, 0]
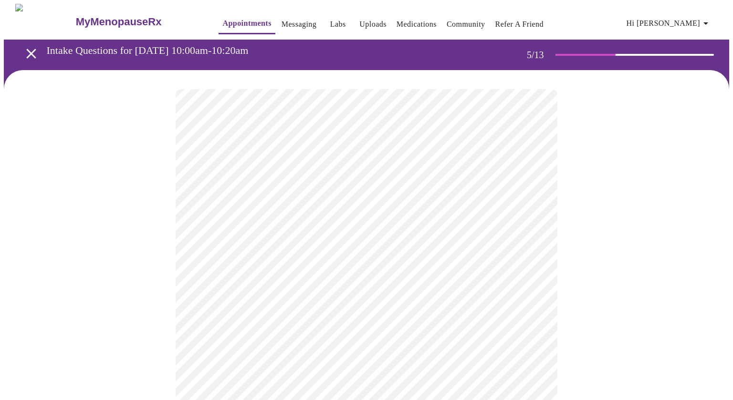
click at [520, 245] on body "MyMenopauseRx Appointments Messaging Labs Uploads Medications Community Refer a…" at bounding box center [366, 390] width 725 height 772
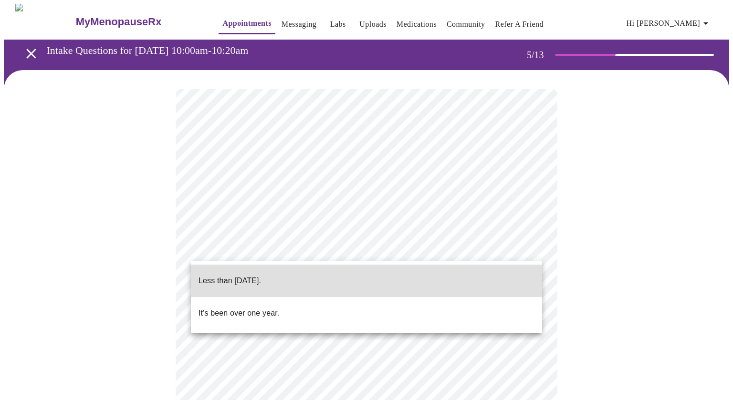
click at [513, 310] on li "It's been over one year." at bounding box center [366, 313] width 351 height 32
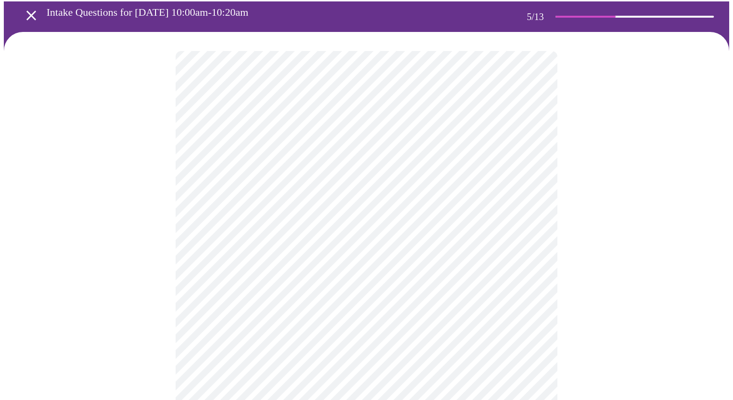
scroll to position [45, 0]
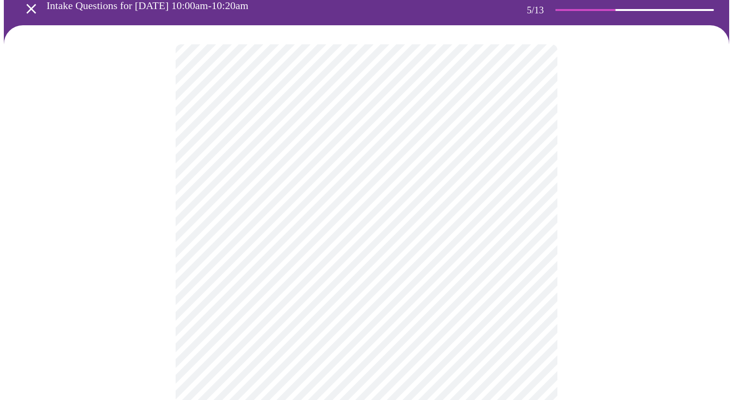
click at [534, 282] on body "MyMenopauseRx Appointments Messaging Labs Uploads Medications Community Refer a…" at bounding box center [366, 342] width 725 height 766
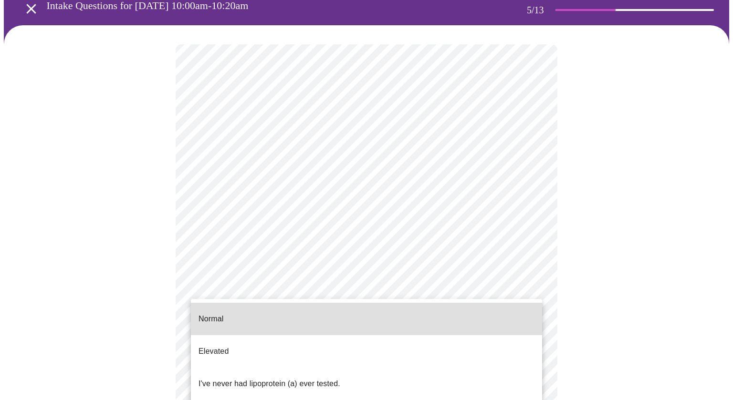
click at [518, 319] on li "Normal" at bounding box center [366, 319] width 351 height 32
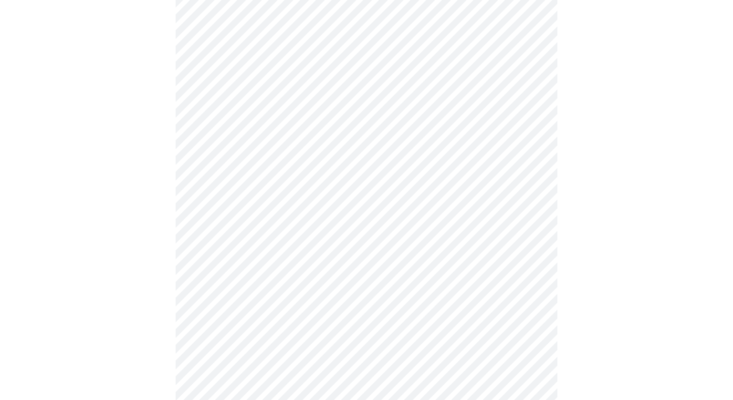
scroll to position [248, 0]
click at [10, 153] on div at bounding box center [366, 169] width 725 height 694
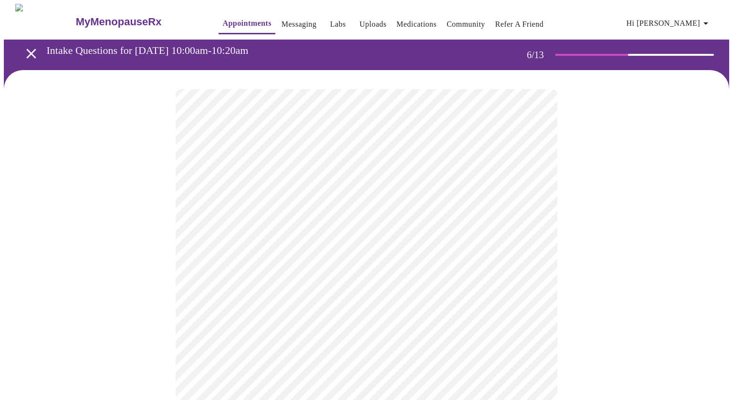
click at [235, 278] on body "MyMenopauseRx Appointments Messaging Labs Uploads Medications Community Refer a…" at bounding box center [366, 258] width 725 height 509
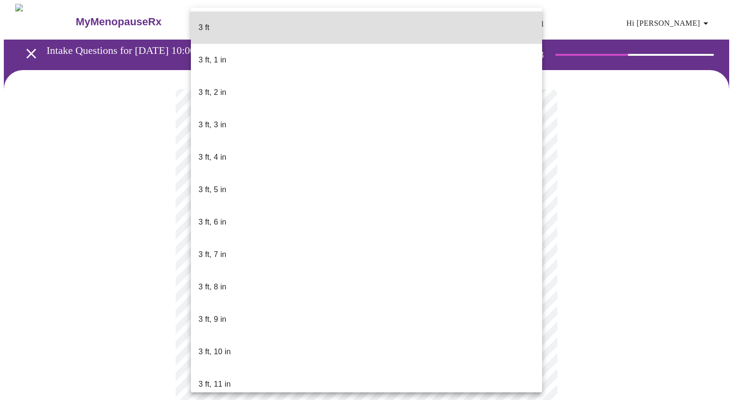
click at [207, 144] on span "3 ft, 4 in" at bounding box center [212, 157] width 28 height 27
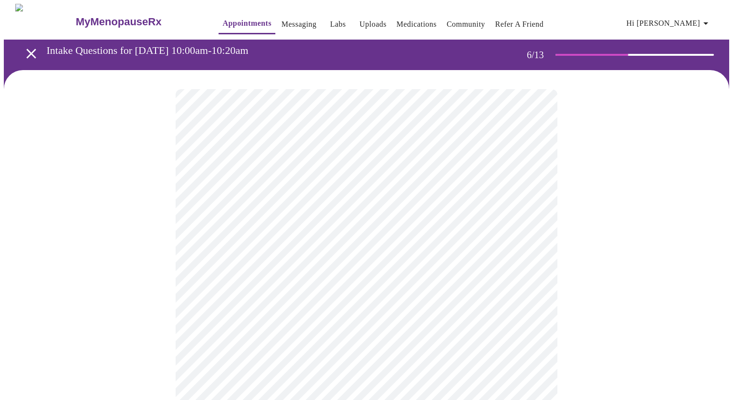
click at [201, 280] on body "MyMenopauseRx Appointments Messaging Labs Uploads Medications Community Refer a…" at bounding box center [366, 255] width 725 height 503
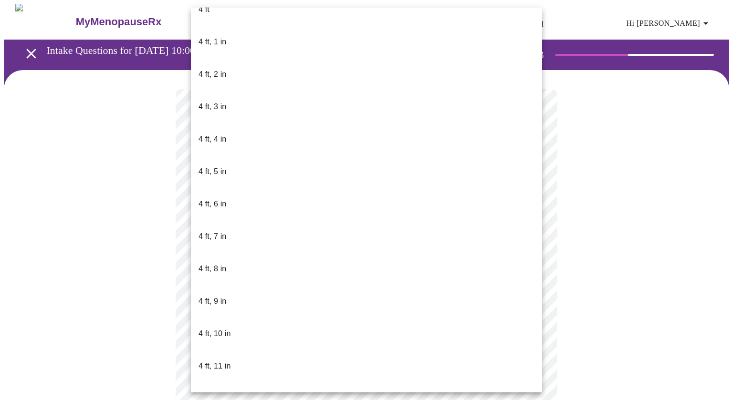
scroll to position [410, 0]
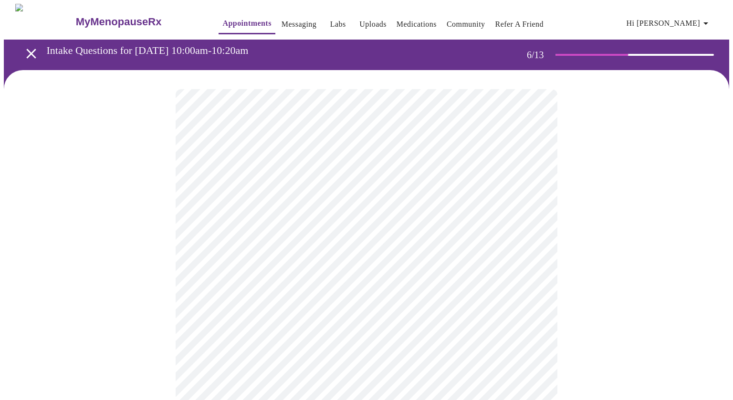
click at [123, 324] on div at bounding box center [366, 288] width 725 height 437
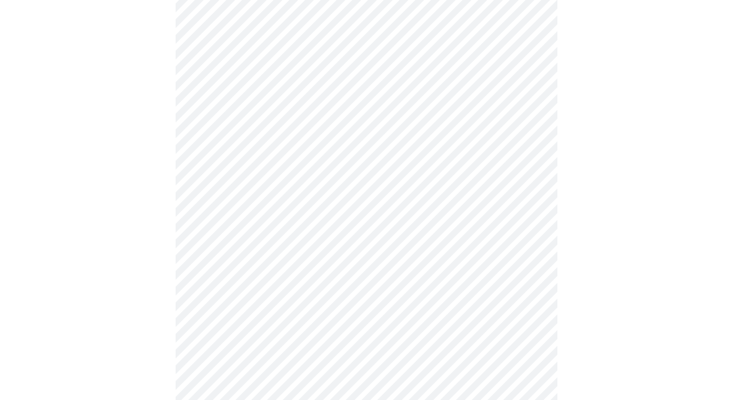
scroll to position [160, 0]
click at [105, 232] on div at bounding box center [366, 226] width 725 height 633
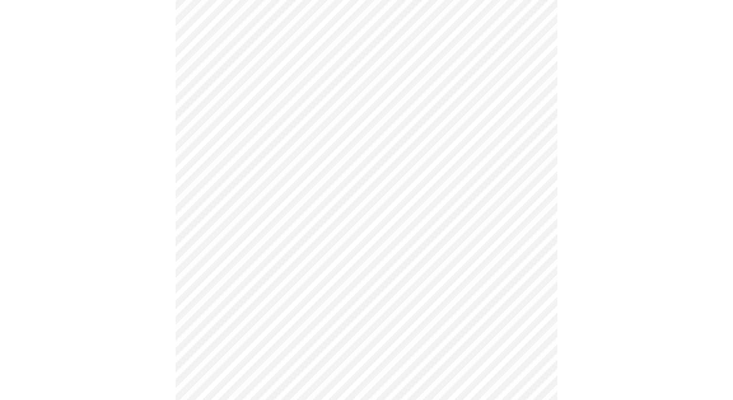
scroll to position [2449, 0]
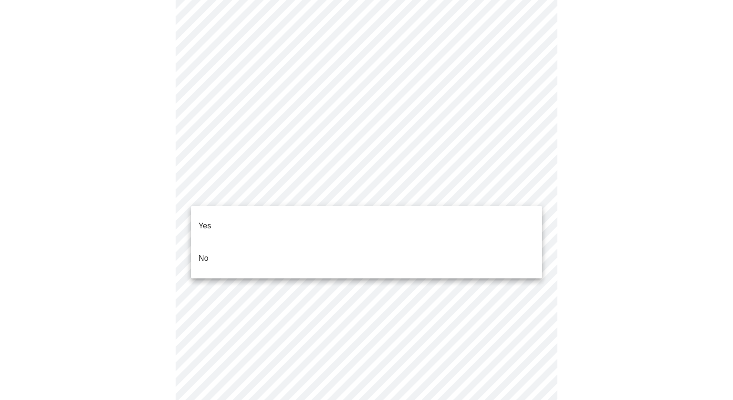
click at [205, 253] on p "No" at bounding box center [203, 258] width 10 height 11
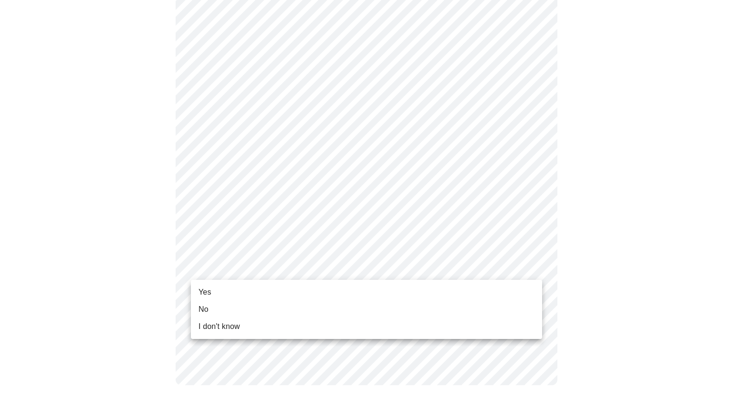
click at [203, 295] on span "Yes" at bounding box center [204, 292] width 13 height 11
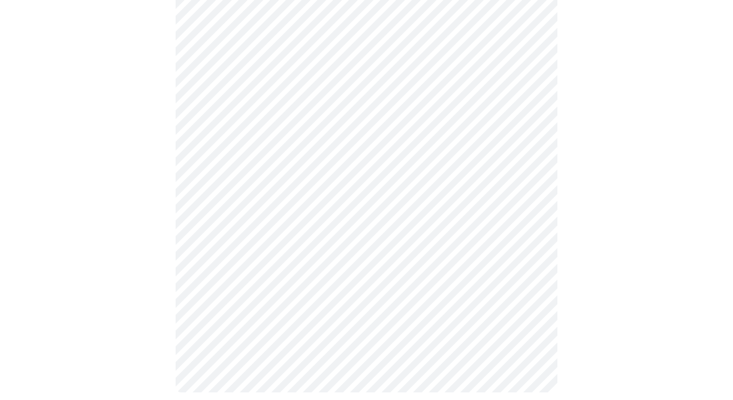
scroll to position [0, 0]
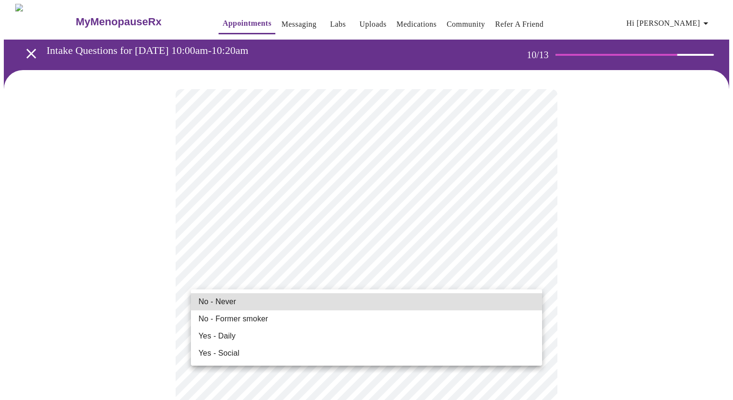
click at [222, 299] on span "No - Never" at bounding box center [217, 301] width 38 height 11
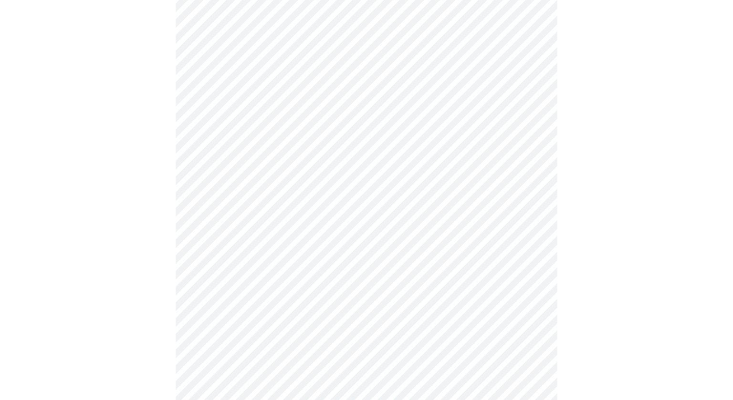
scroll to position [847, 0]
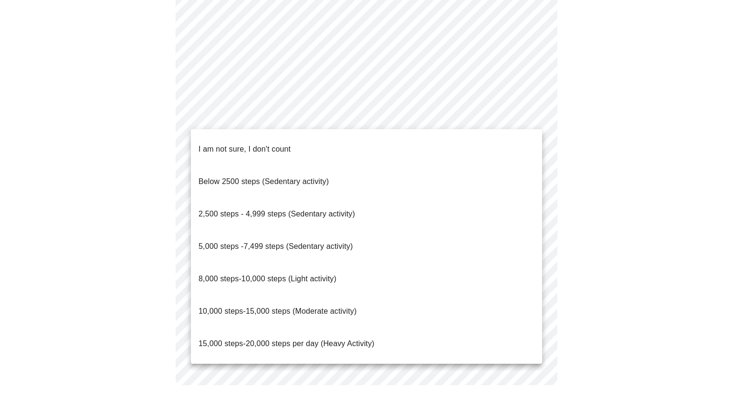
click at [204, 307] on span "10,000 steps-15,000 steps (Moderate activity)" at bounding box center [277, 311] width 158 height 8
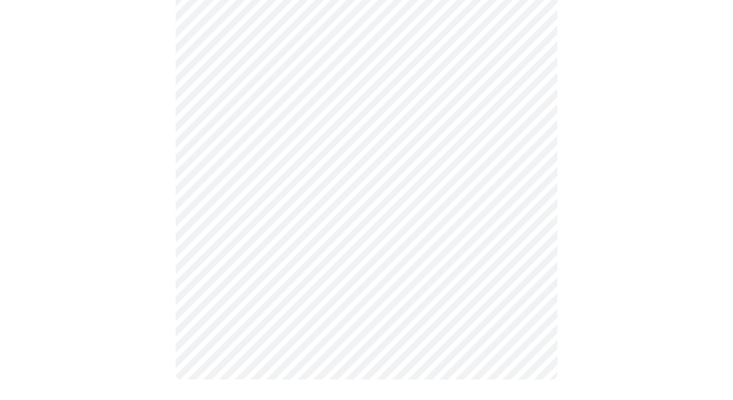
scroll to position [841, 0]
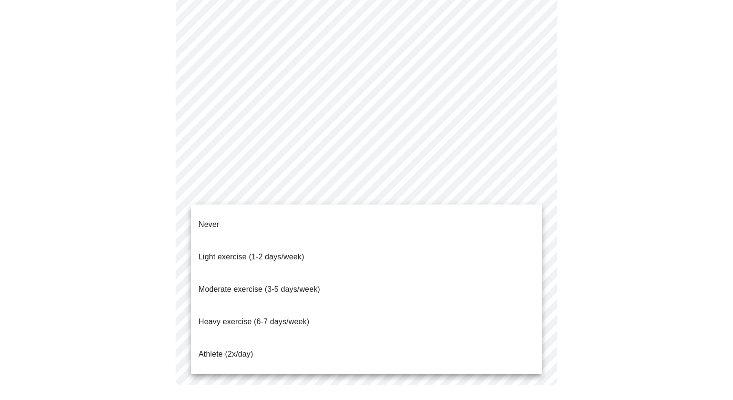
click at [220, 285] on span "Moderate exercise (3-5 days/week)" at bounding box center [259, 289] width 122 height 8
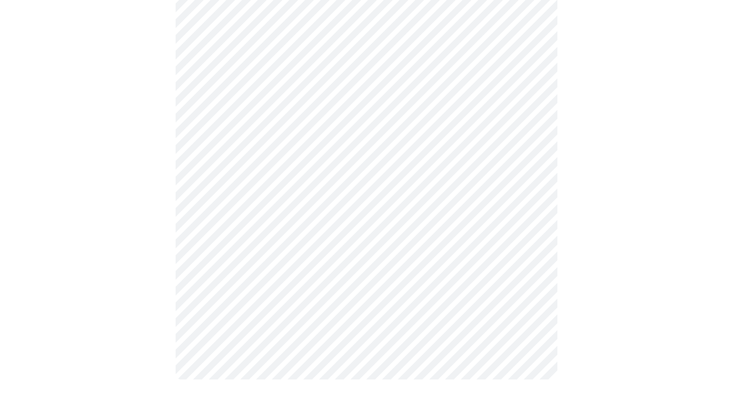
scroll to position [836, 0]
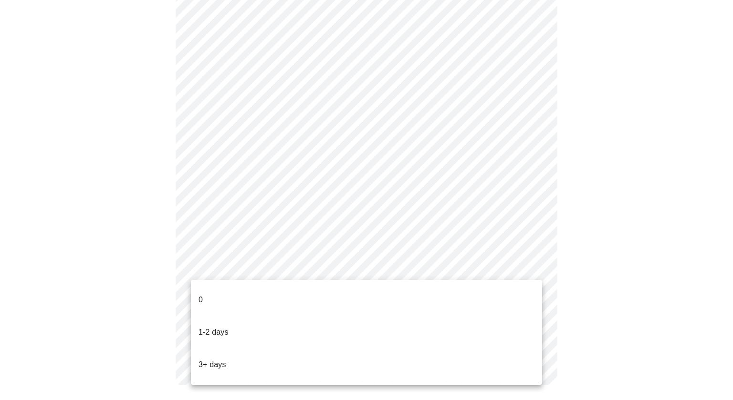
click at [219, 359] on p "3+ days" at bounding box center [212, 364] width 28 height 11
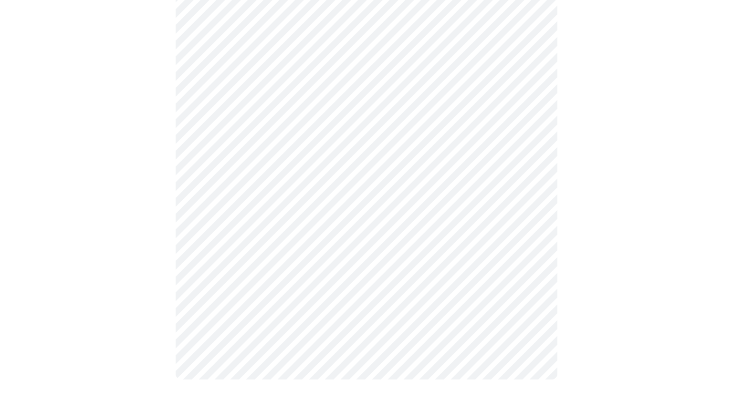
scroll to position [830, 0]
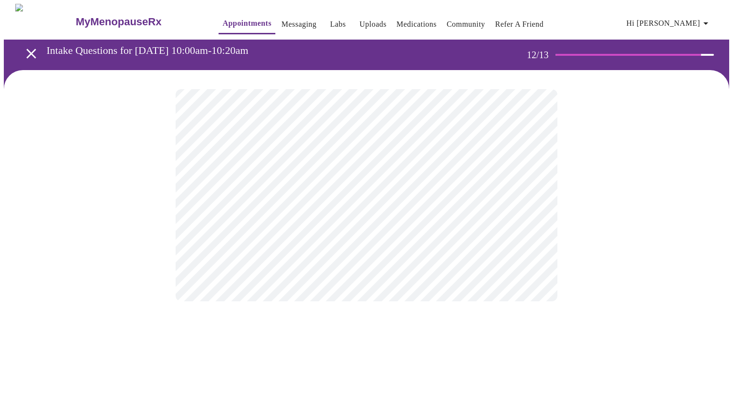
click at [534, 195] on body "MyMenopauseRx Appointments Messaging Labs Uploads Medications Community Refer a…" at bounding box center [366, 162] width 725 height 317
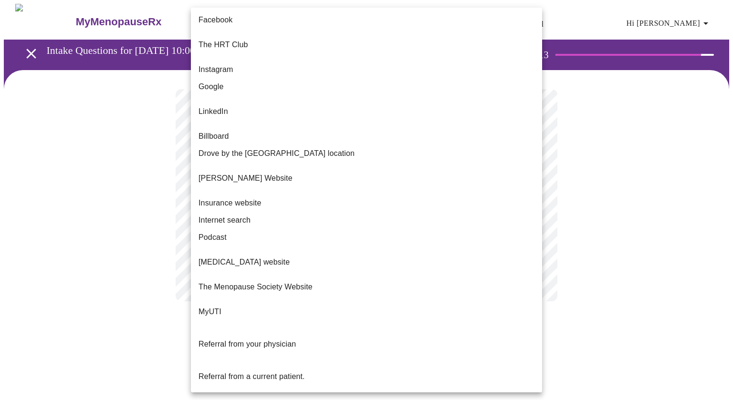
click at [280, 173] on p "[PERSON_NAME] Website" at bounding box center [245, 178] width 94 height 11
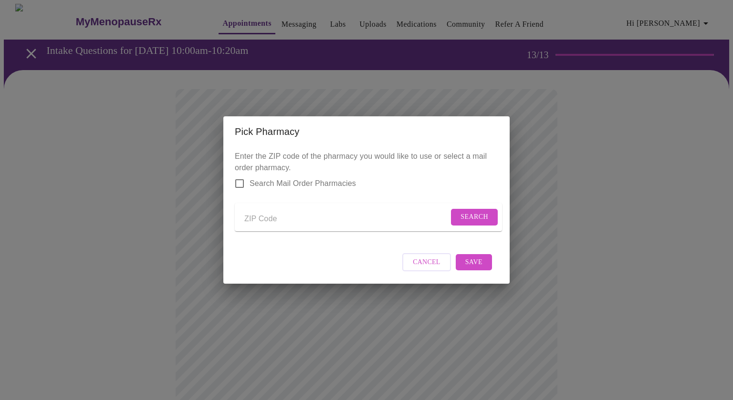
click at [252, 219] on input "Send a message to your care team" at bounding box center [346, 218] width 204 height 15
type input "45255"
click at [470, 223] on form "45255 Search" at bounding box center [368, 217] width 267 height 28
click at [242, 175] on input "Search Mail Order Pharmacies" at bounding box center [239, 184] width 20 height 20
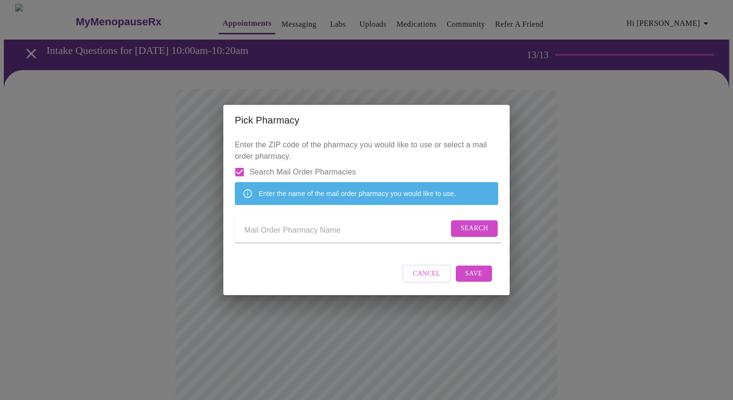
click at [239, 162] on input "Search Mail Order Pharmacies" at bounding box center [239, 172] width 20 height 20
checkbox input "false"
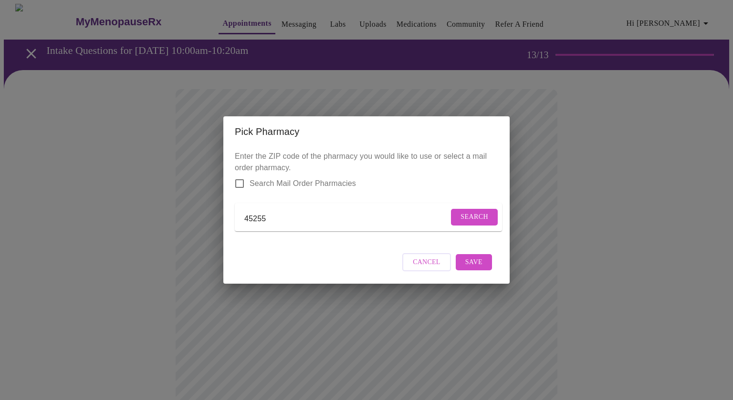
click at [473, 211] on span "Search" at bounding box center [474, 217] width 28 height 12
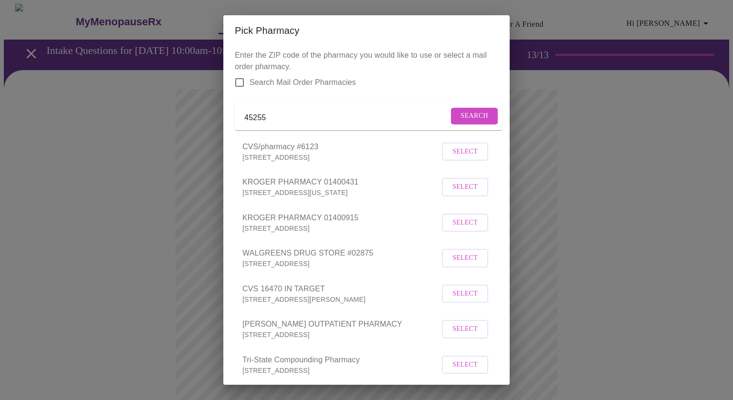
click at [278, 224] on span "KROGER PHARMACY 01400915" at bounding box center [340, 217] width 197 height 11
click at [464, 229] on span "Select" at bounding box center [464, 223] width 25 height 12
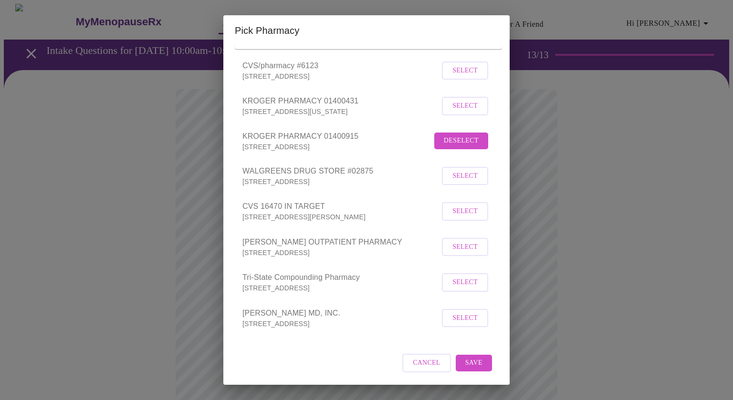
click at [474, 361] on span "Save" at bounding box center [473, 363] width 17 height 12
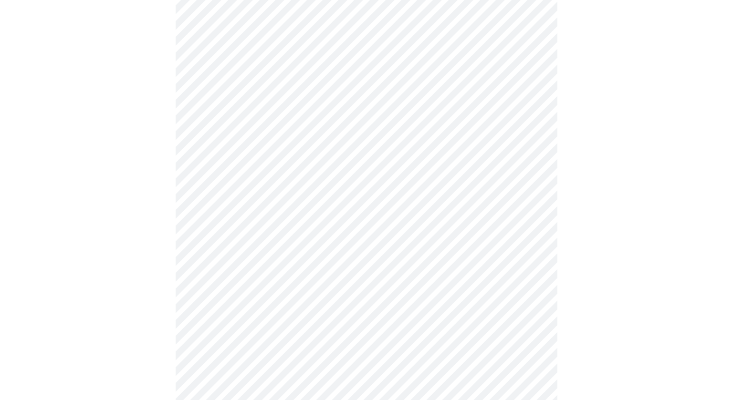
scroll to position [134, 0]
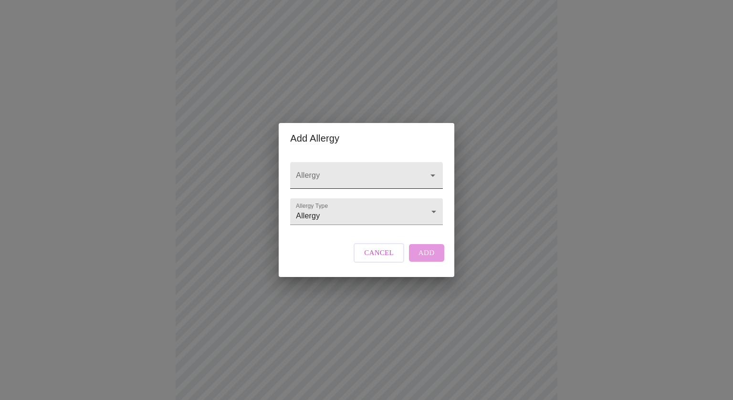
click at [430, 175] on icon "Open" at bounding box center [432, 176] width 5 height 2
click at [430, 174] on icon "Close" at bounding box center [432, 175] width 5 height 2
click at [433, 212] on body "MyMenopauseRx Appointments Messaging Labs Uploads Medications Community Refer a…" at bounding box center [366, 228] width 725 height 716
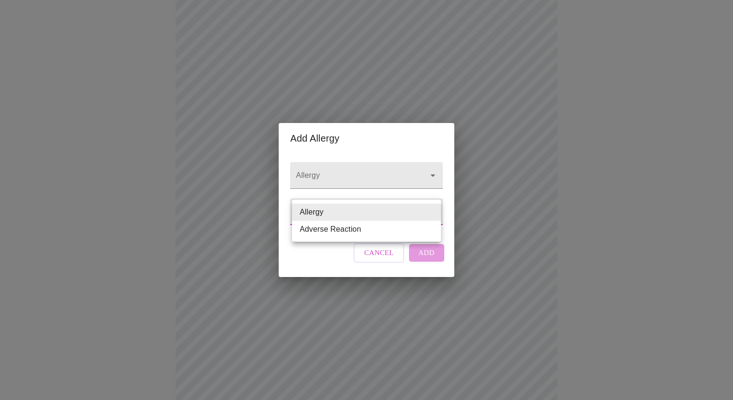
click at [433, 212] on li "Allergy" at bounding box center [366, 212] width 149 height 17
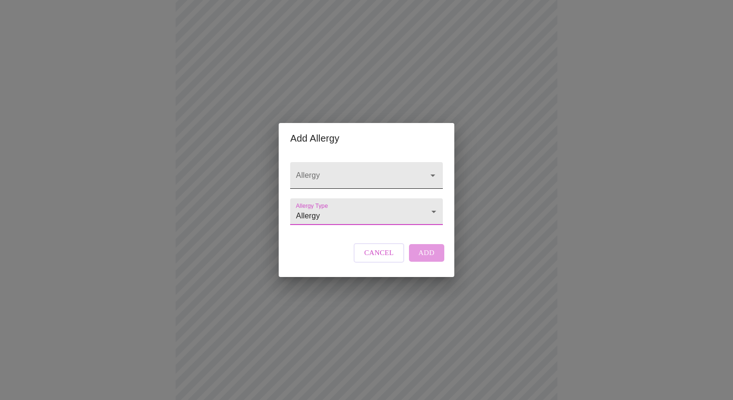
click at [372, 173] on input "Allergy" at bounding box center [352, 180] width 117 height 18
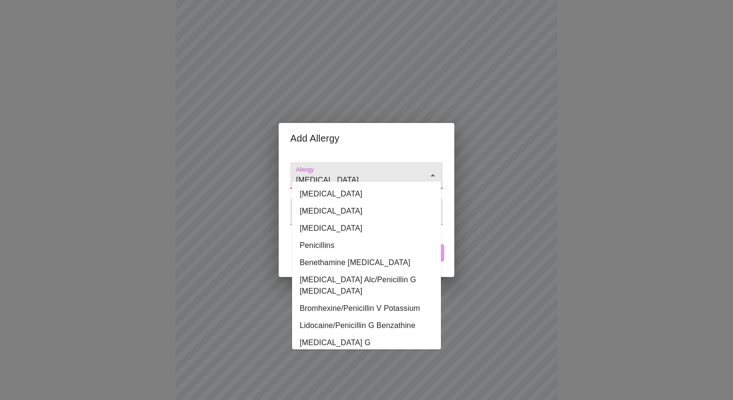
type input "[MEDICAL_DATA]"
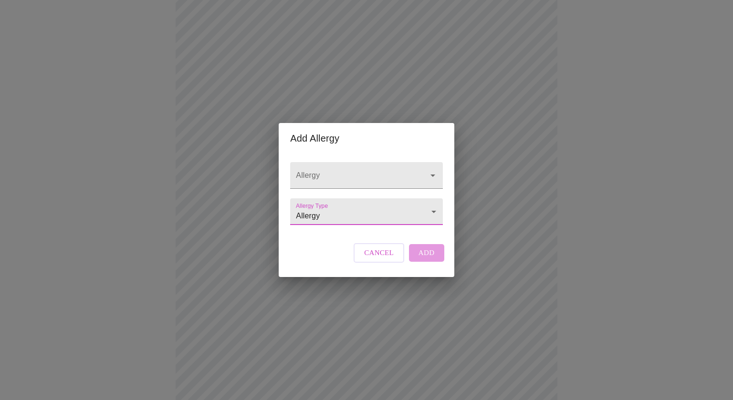
click at [380, 259] on span "Cancel" at bounding box center [379, 253] width 30 height 12
click at [433, 170] on icon "Open" at bounding box center [432, 175] width 11 height 11
click at [425, 263] on div "Cancel Add" at bounding box center [398, 252] width 95 height 29
click at [432, 213] on body "MyMenopauseRx Appointments Messaging Labs Uploads Medications Community Refer a…" at bounding box center [366, 228] width 725 height 716
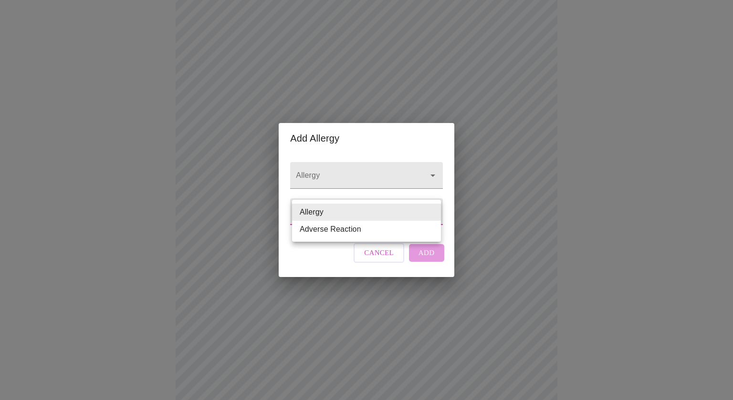
click at [432, 213] on li "Allergy" at bounding box center [366, 212] width 149 height 17
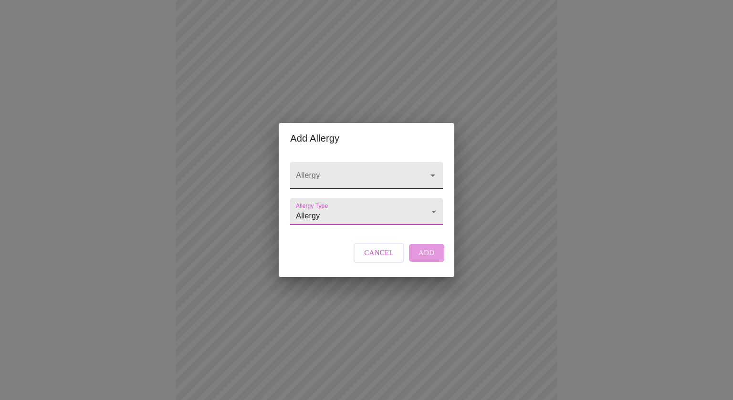
click at [333, 171] on input "Allergy" at bounding box center [352, 180] width 117 height 18
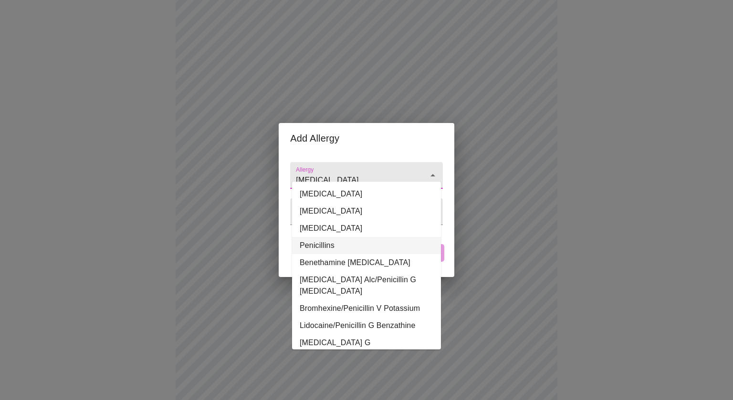
click at [316, 246] on li "Penicillins" at bounding box center [366, 245] width 149 height 17
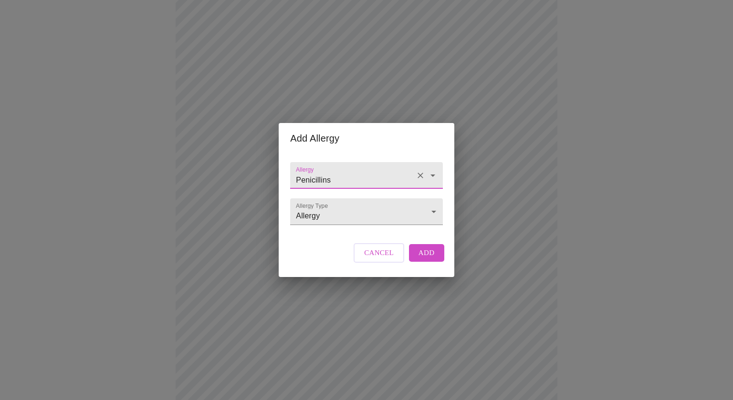
type input "Penicillins"
click at [423, 259] on span "Add" at bounding box center [426, 253] width 16 height 12
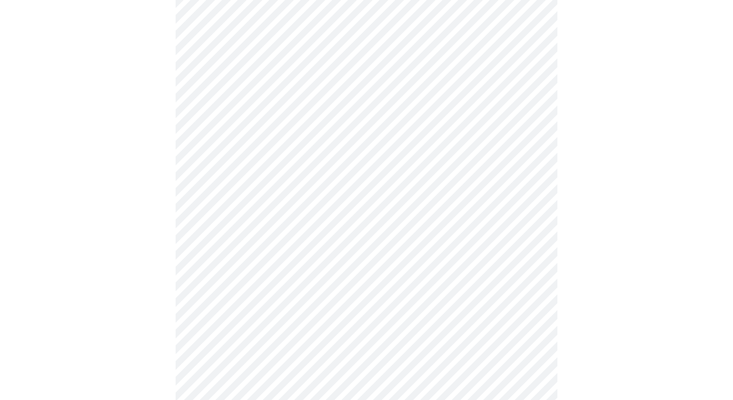
scroll to position [296, 0]
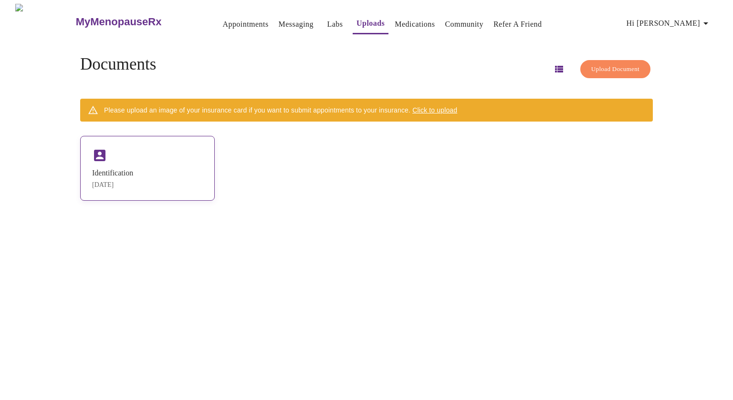
click at [161, 156] on div "Identification [DATE]" at bounding box center [147, 168] width 134 height 65
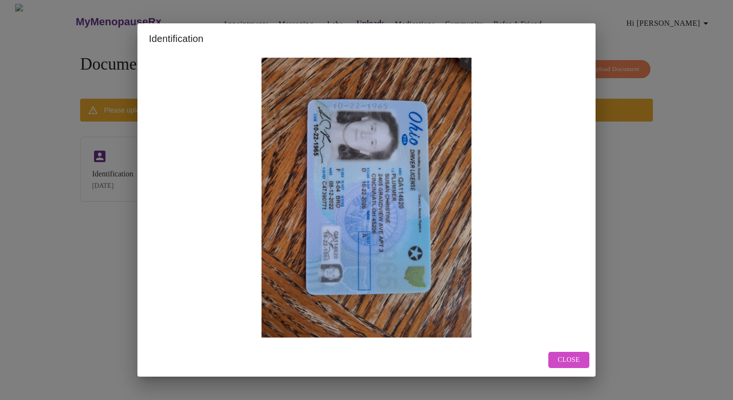
click at [575, 360] on span "Close" at bounding box center [568, 360] width 22 height 12
